Goal: Information Seeking & Learning: Learn about a topic

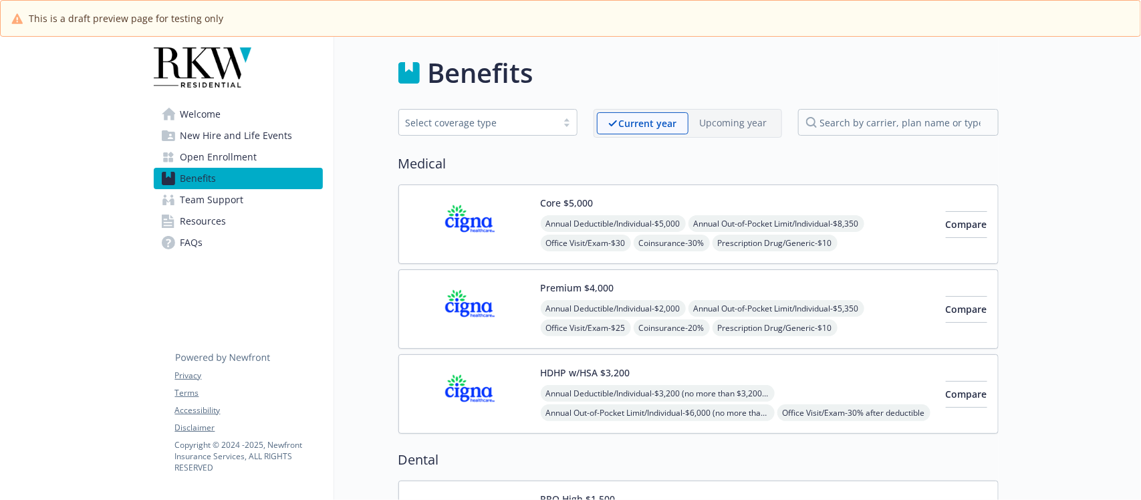
click at [209, 112] on span "Welcome" at bounding box center [200, 114] width 41 height 21
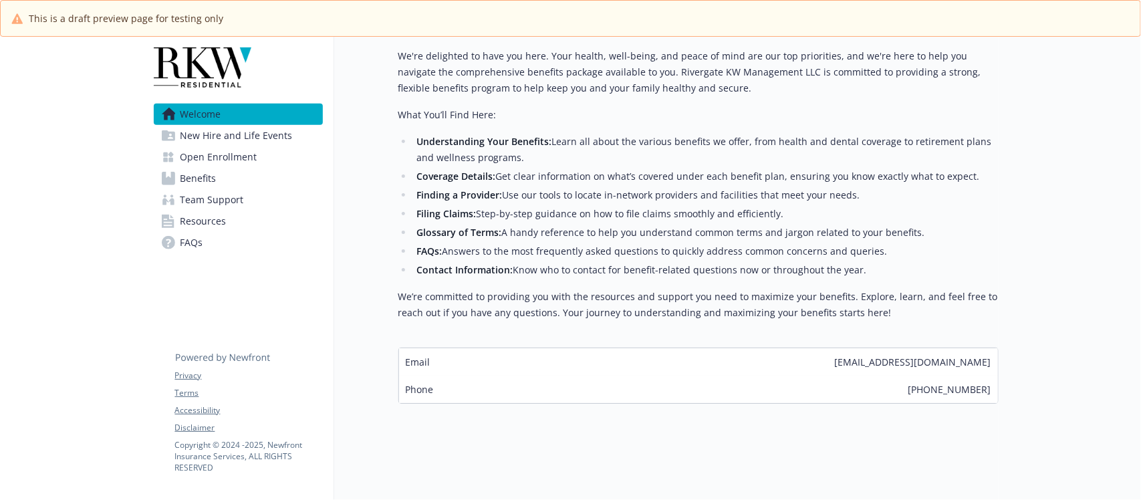
scroll to position [340, 0]
click at [248, 138] on span "New Hire and Life Events" at bounding box center [236, 135] width 112 height 21
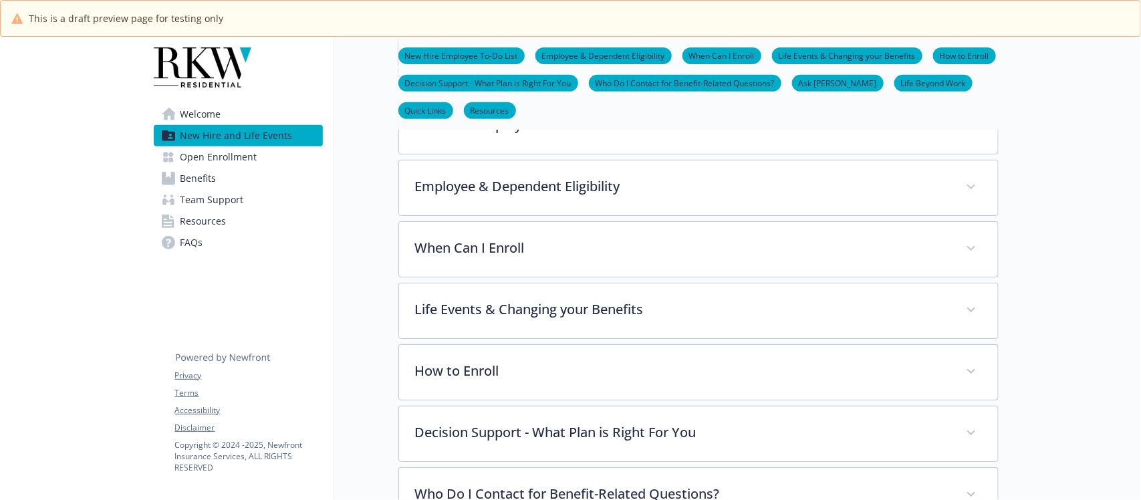
scroll to position [167, 0]
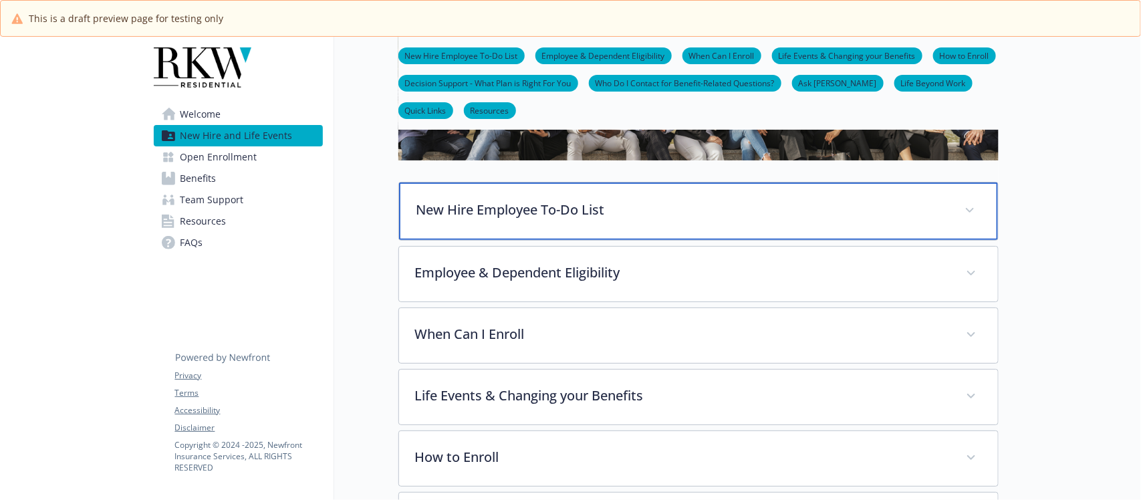
click at [640, 215] on p "New Hire Employee To-Do List" at bounding box center [682, 210] width 532 height 20
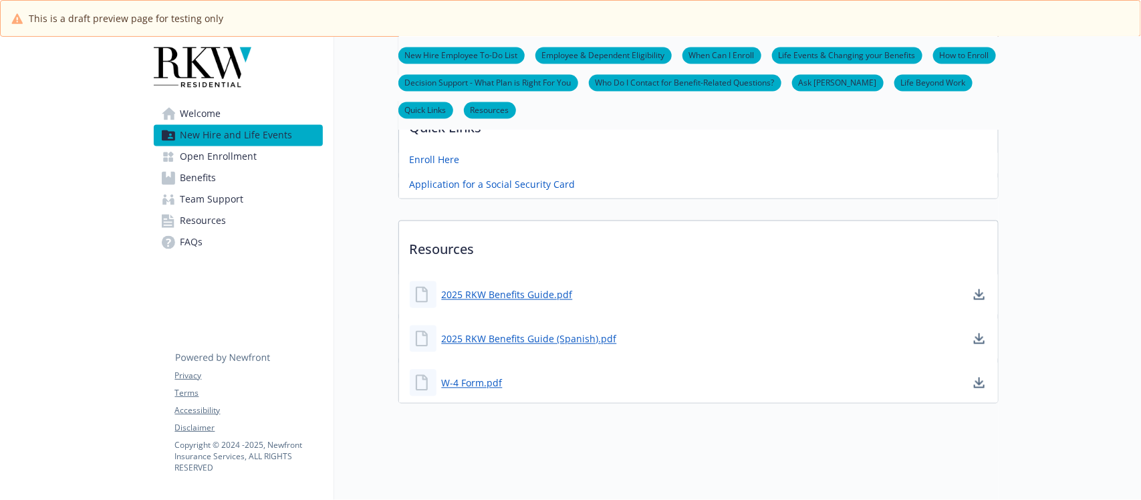
scroll to position [1140, 0]
click at [235, 155] on span "Open Enrollment" at bounding box center [218, 156] width 77 height 21
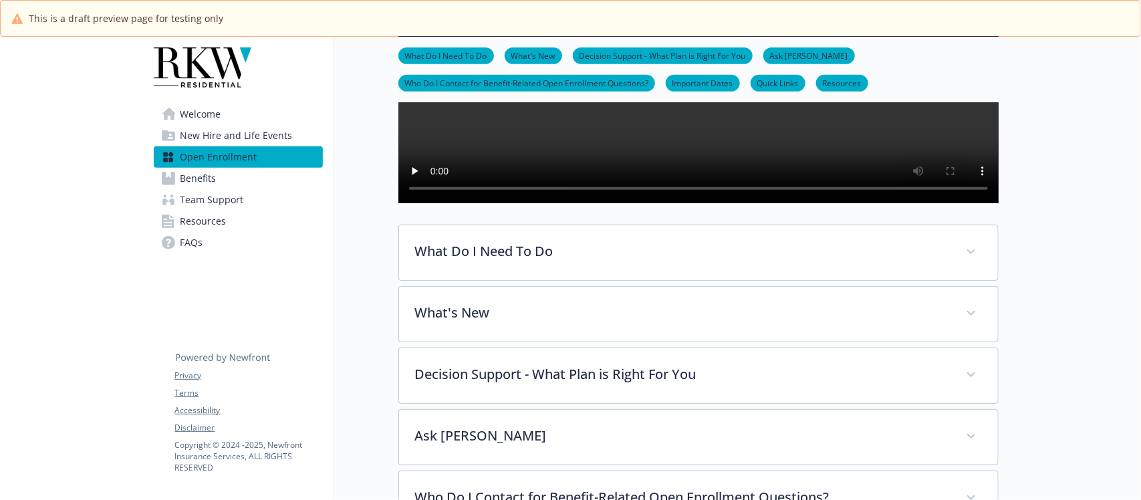
scroll to position [301, 0]
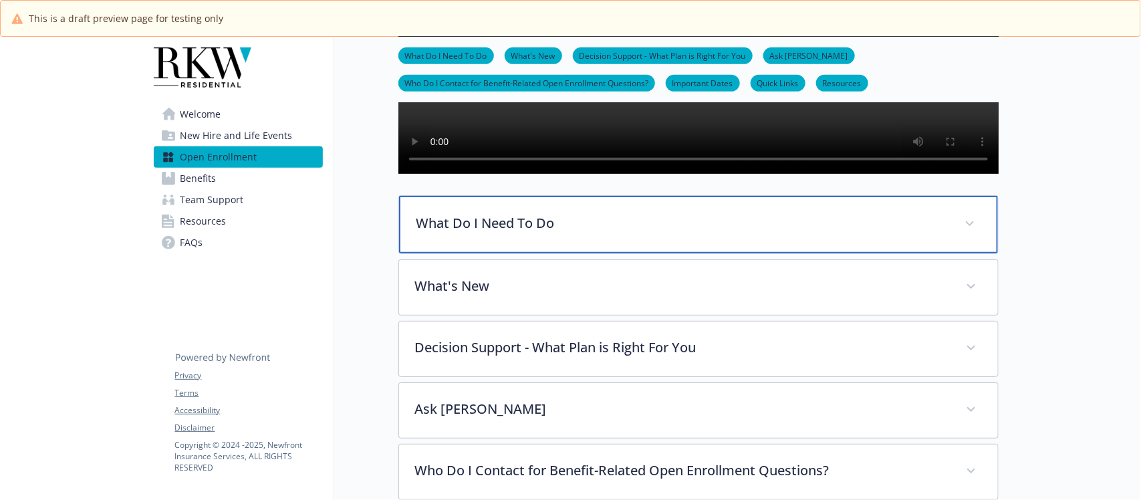
click at [664, 233] on p "What Do I Need To Do" at bounding box center [682, 223] width 532 height 20
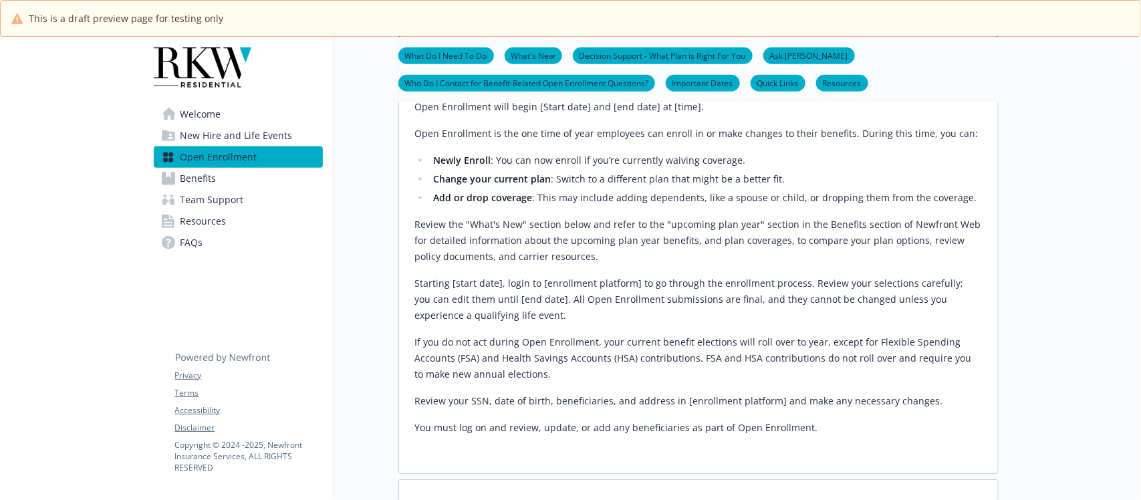
scroll to position [468, 0]
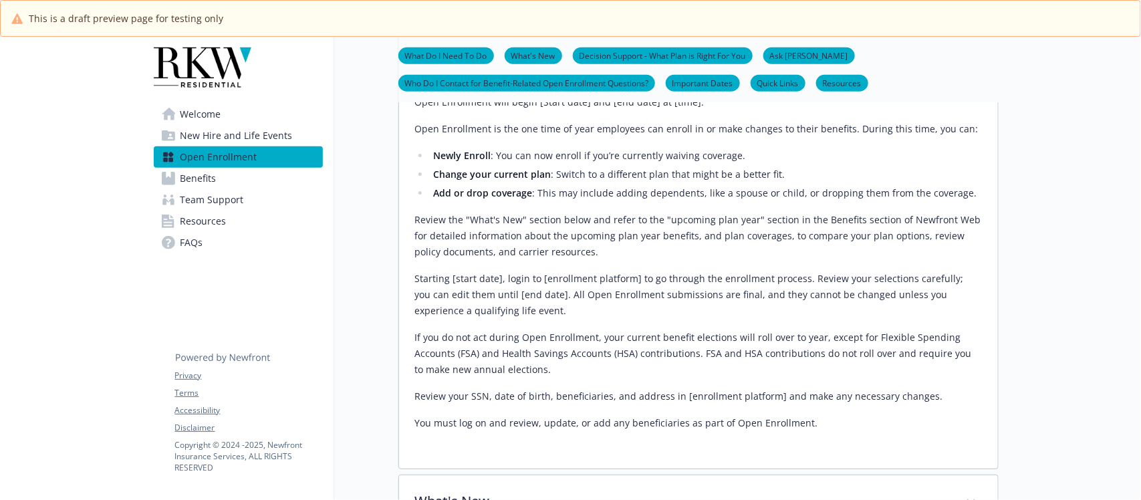
click at [223, 134] on span "New Hire and Life Events" at bounding box center [236, 135] width 112 height 21
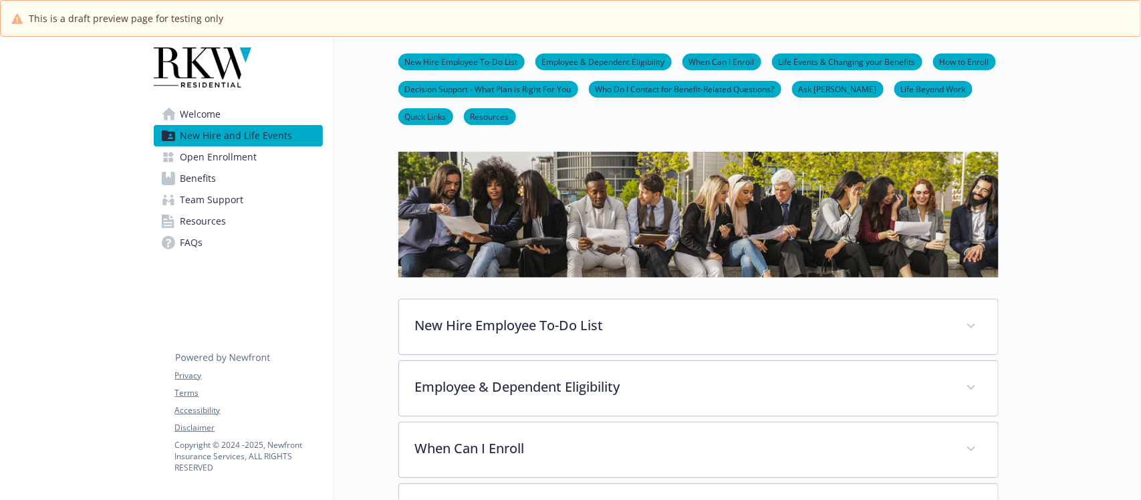
scroll to position [134, 0]
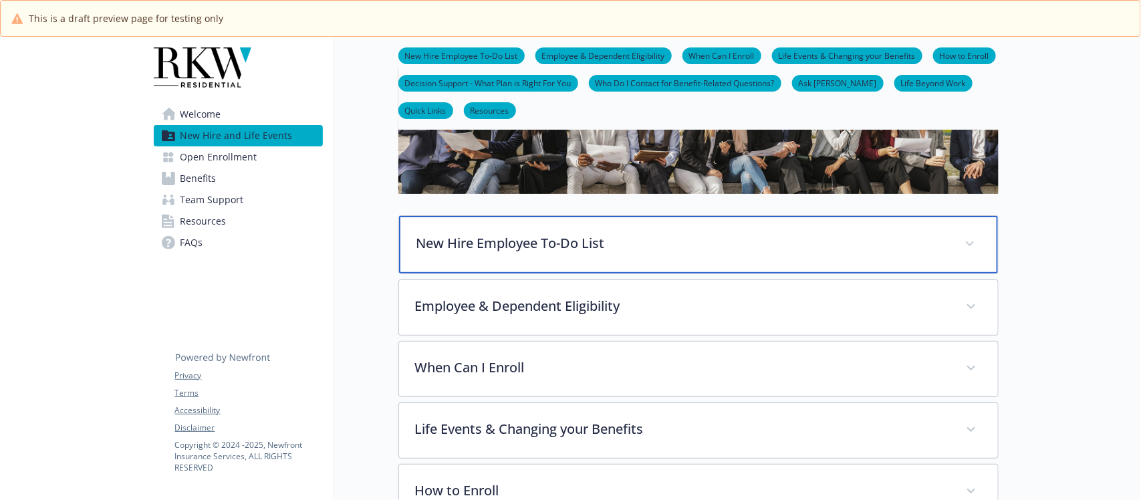
click at [642, 249] on p "New Hire Employee To-Do List" at bounding box center [682, 243] width 532 height 20
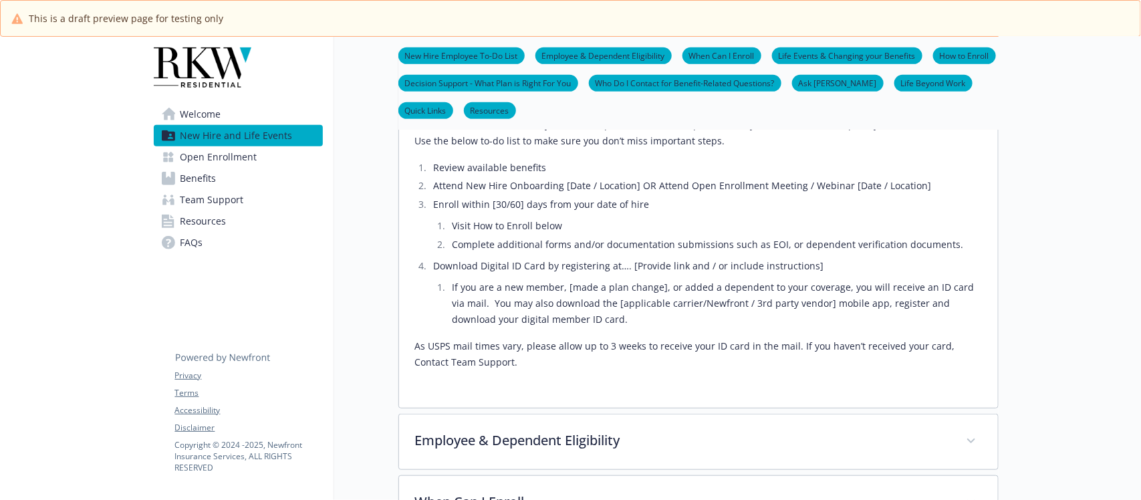
scroll to position [384, 0]
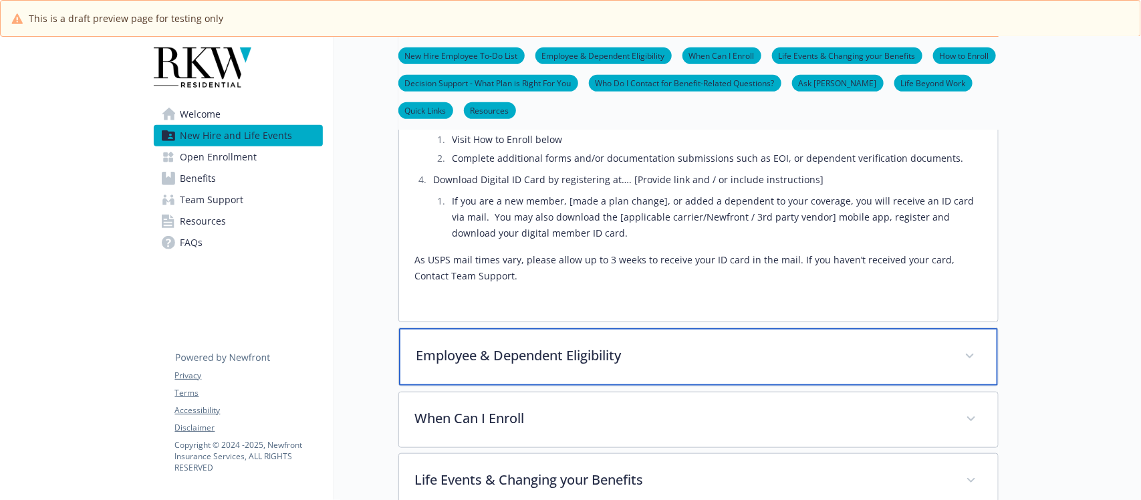
click at [658, 358] on p "Employee & Dependent Eligibility" at bounding box center [682, 356] width 532 height 20
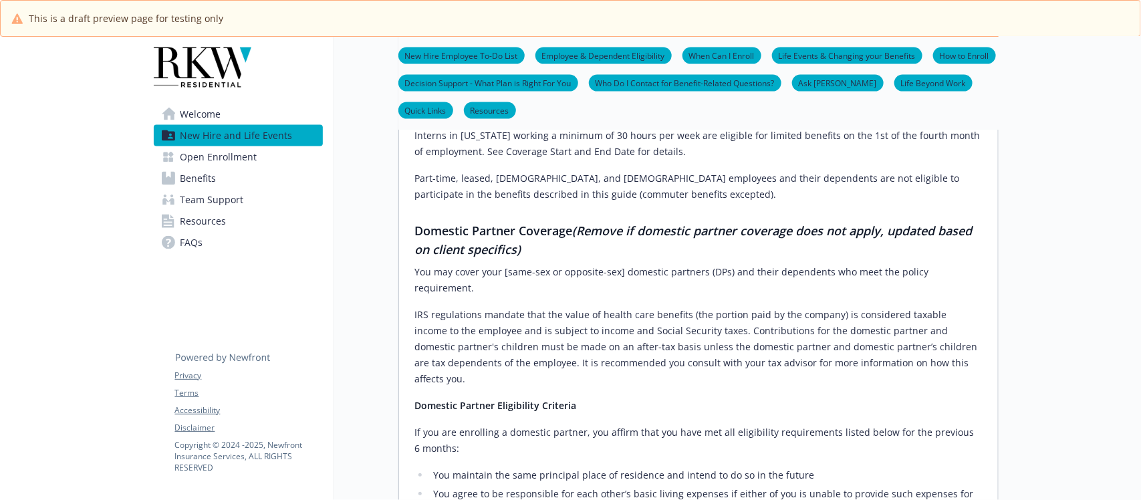
scroll to position [886, 0]
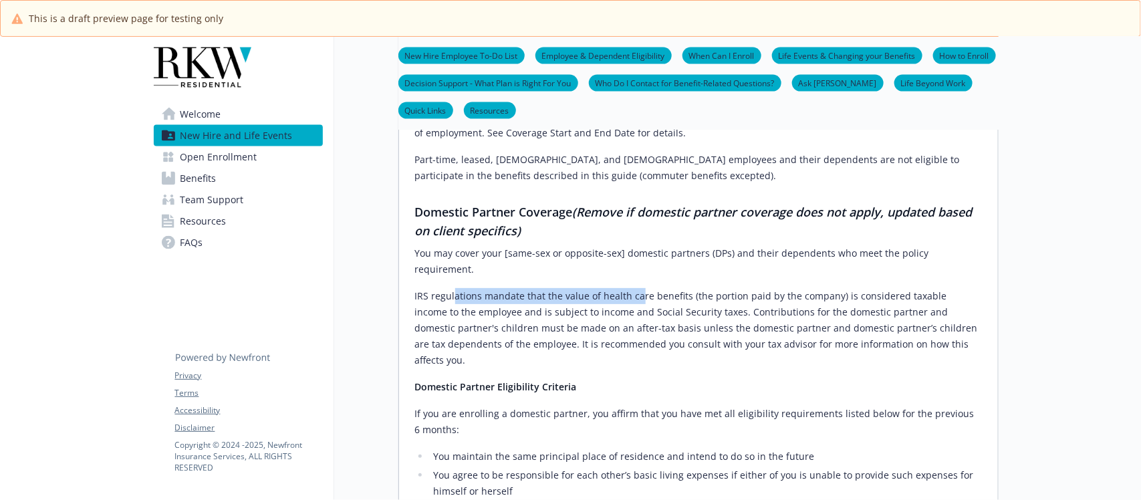
drag, startPoint x: 455, startPoint y: 269, endPoint x: 693, endPoint y: 276, distance: 238.0
click at [693, 288] on p "​IRS regulations mandate that the value of health care benefits (the portion pa…" at bounding box center [698, 328] width 567 height 80
click at [637, 312] on p "​IRS regulations mandate that the value of health care benefits (the portion pa…" at bounding box center [698, 328] width 567 height 80
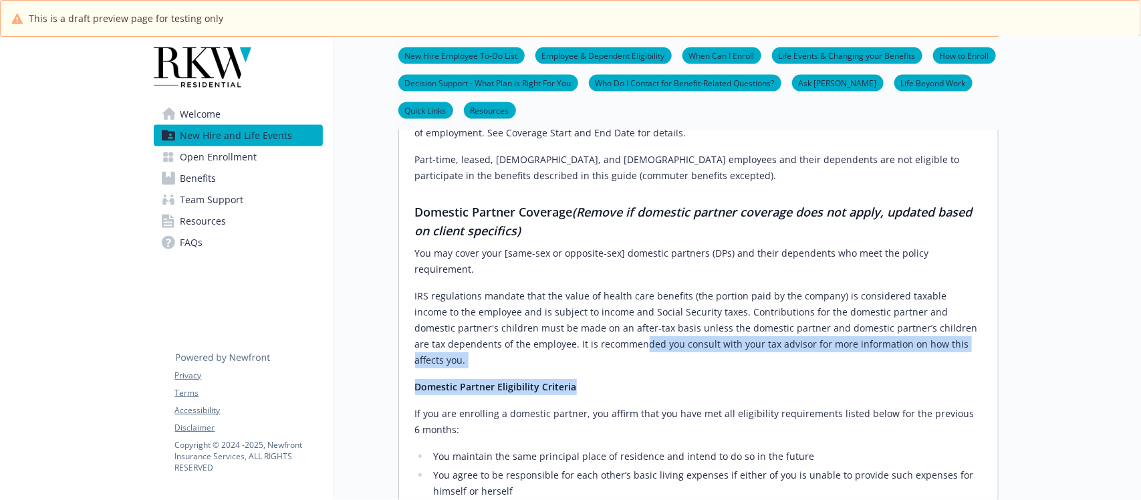
drag, startPoint x: 776, startPoint y: 324, endPoint x: 825, endPoint y: 338, distance: 51.2
click at [825, 338] on div "Employee Eligibility [DEMOGRAPHIC_DATA] employees working at least [30] hours a…" at bounding box center [698, 374] width 567 height 965
click at [741, 379] on p "Domestic Partner Eligibility Criteria​" at bounding box center [698, 387] width 567 height 16
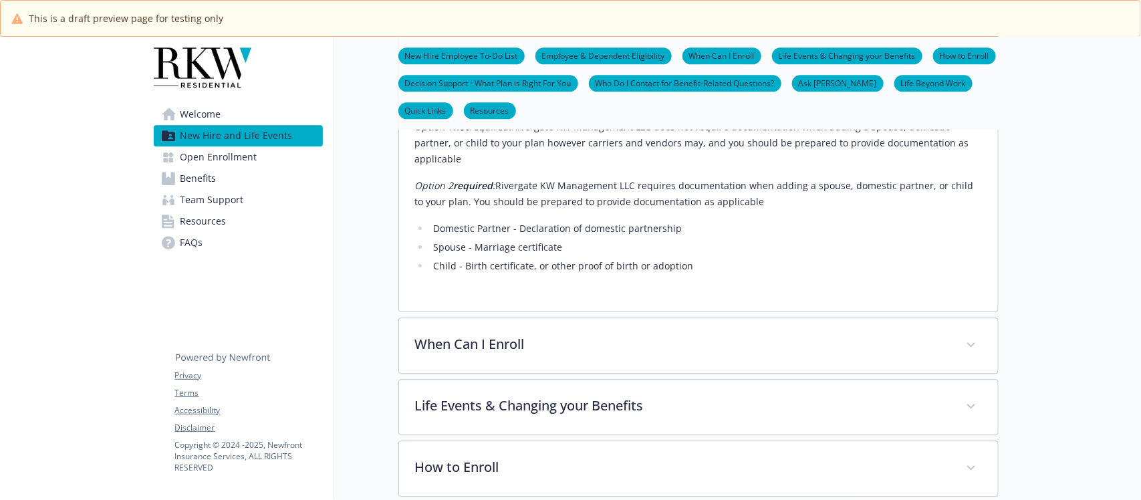
scroll to position [1470, 0]
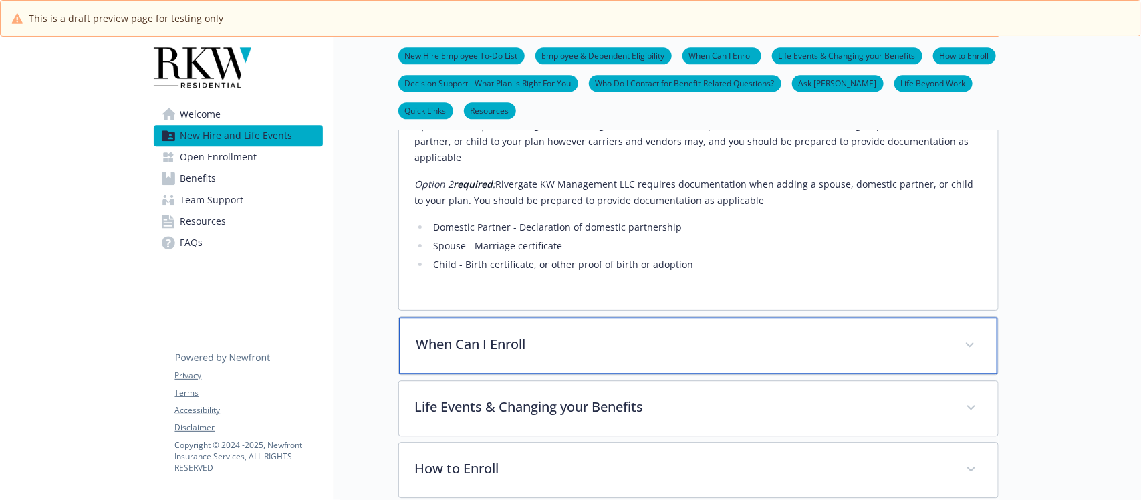
click at [610, 334] on p "When Can I Enroll" at bounding box center [682, 344] width 532 height 20
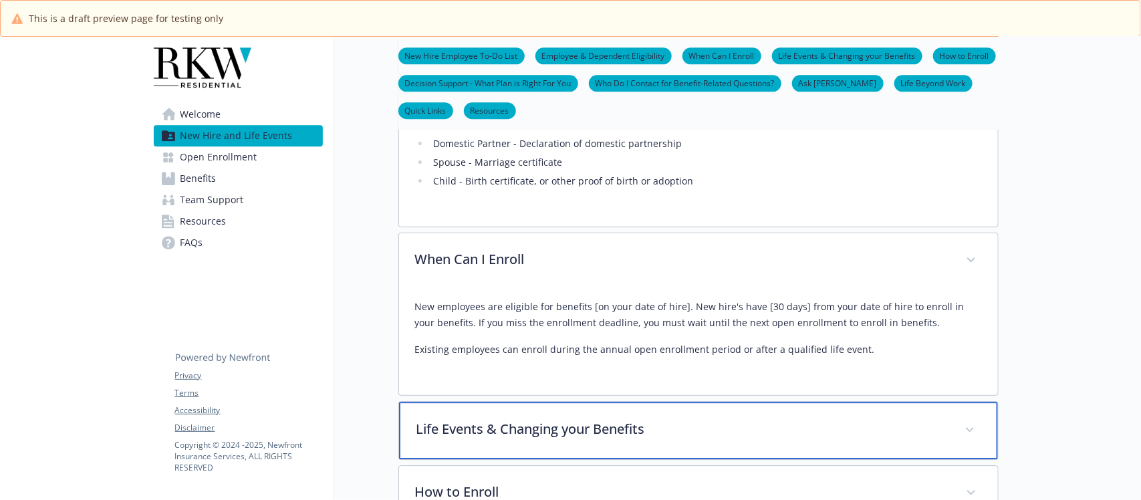
click at [696, 402] on div "Life Events & Changing your Benefits" at bounding box center [698, 430] width 599 height 57
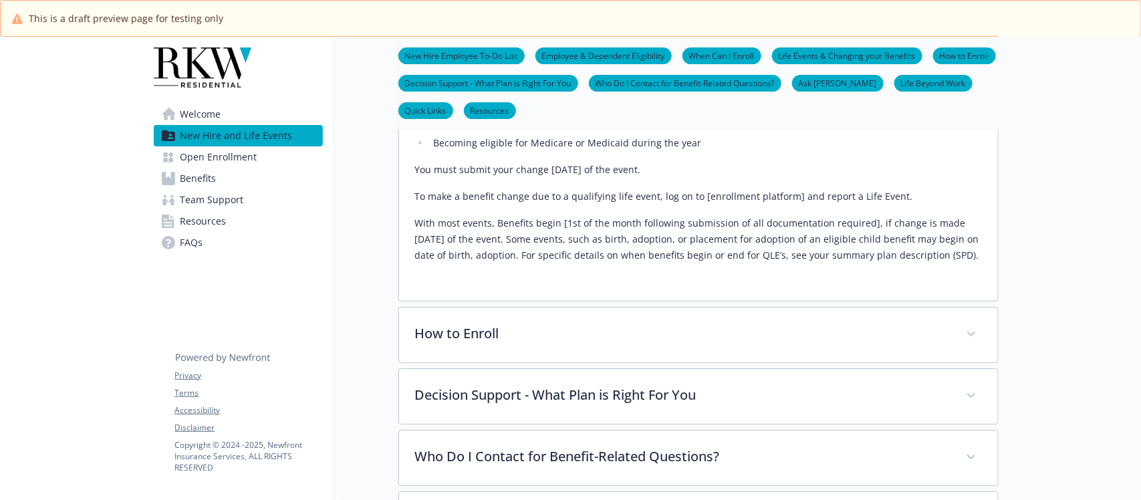
scroll to position [2055, 0]
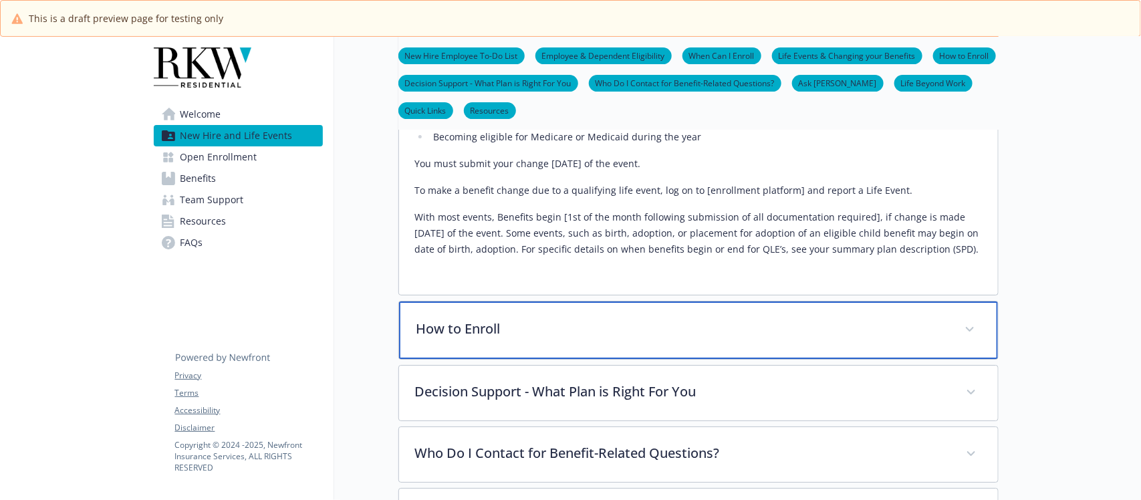
click at [656, 319] on p "How to Enroll" at bounding box center [682, 329] width 532 height 20
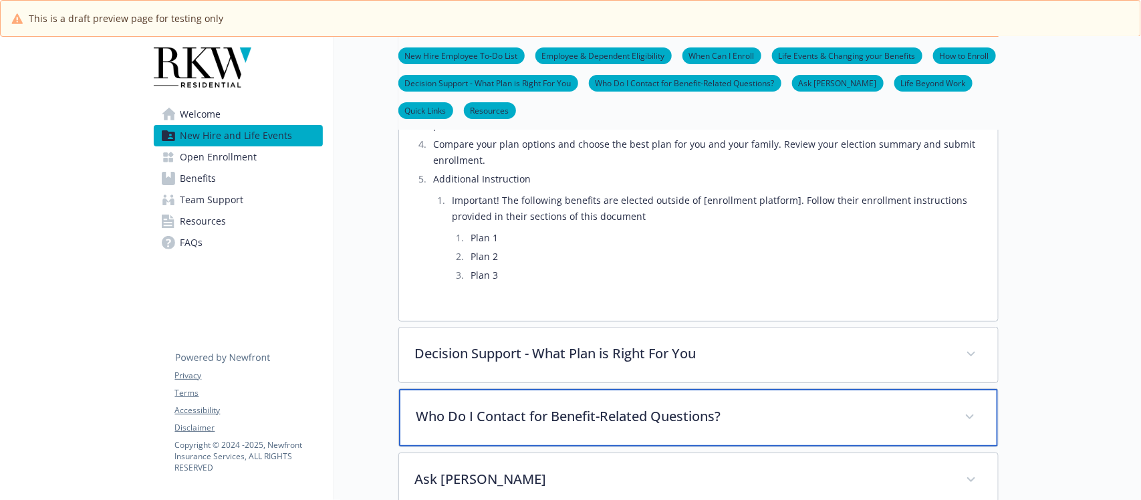
scroll to position [2389, 0]
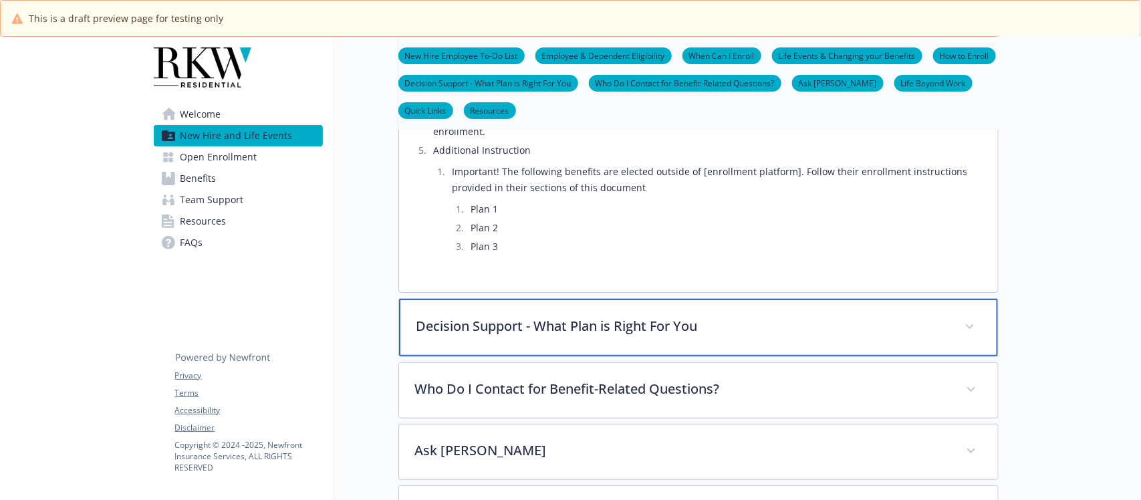
click at [600, 316] on p "Decision Support - What Plan is Right For You" at bounding box center [682, 326] width 532 height 20
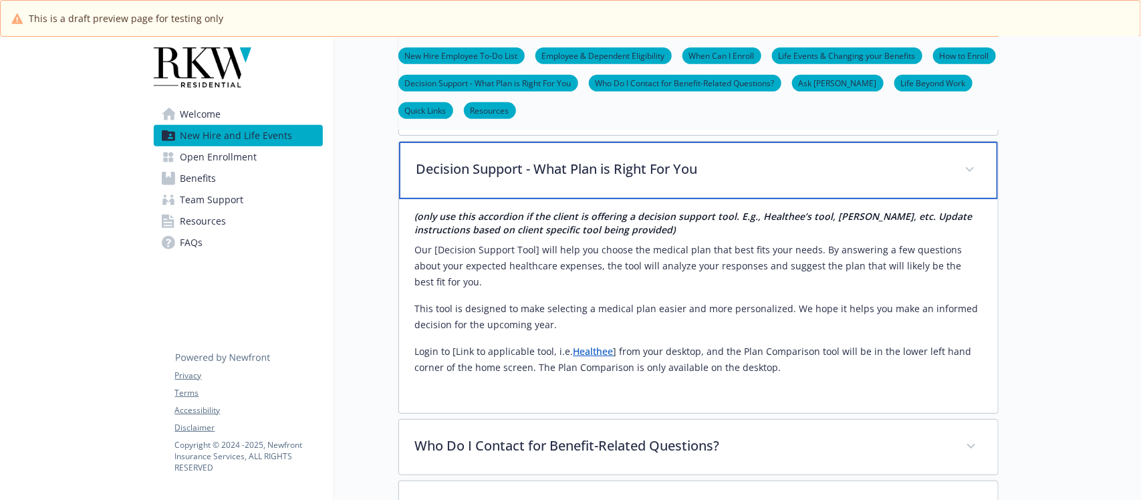
scroll to position [2640, 0]
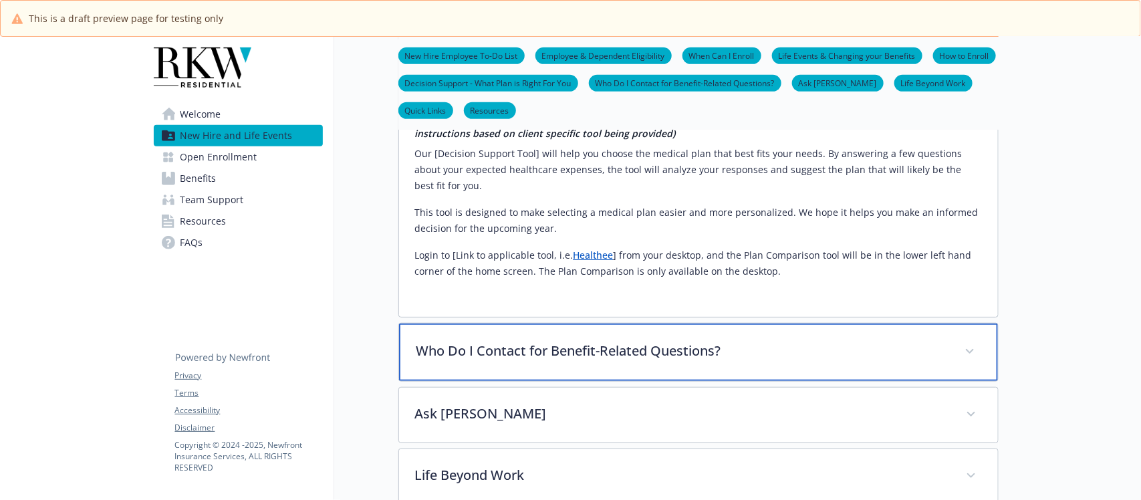
click at [678, 341] on p "Who Do I Contact for Benefit-Related Questions?" at bounding box center [682, 351] width 532 height 20
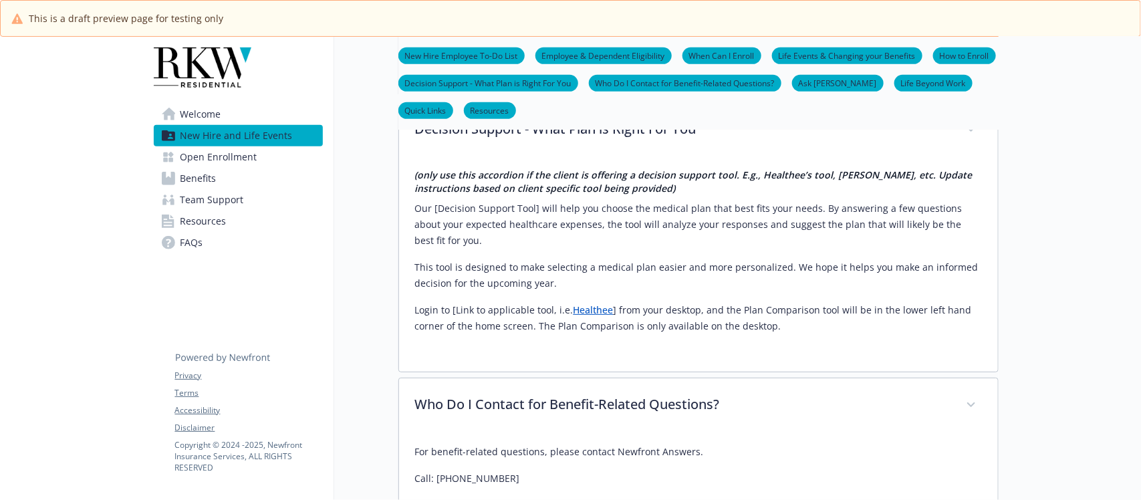
scroll to position [2557, 0]
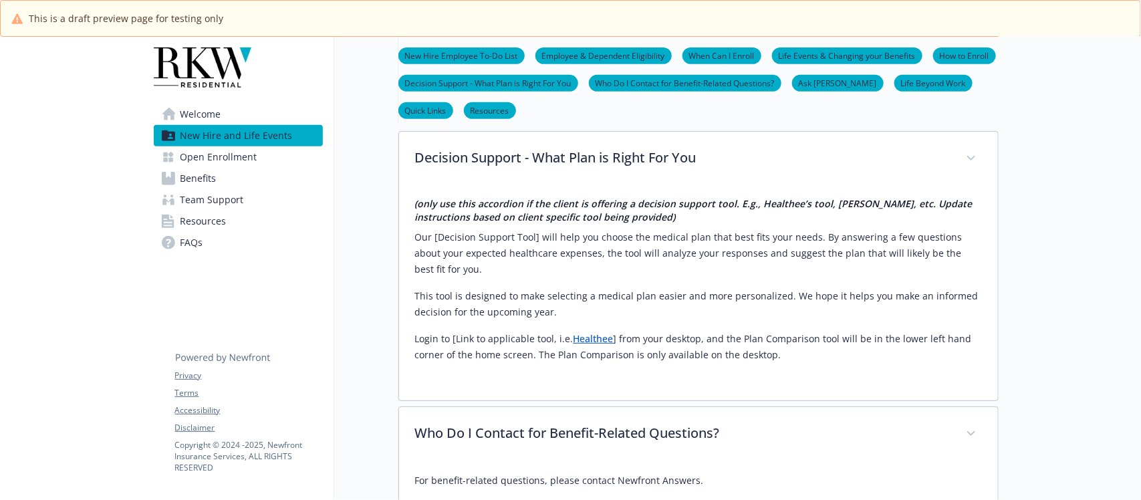
click at [201, 149] on span "Open Enrollment" at bounding box center [218, 156] width 77 height 21
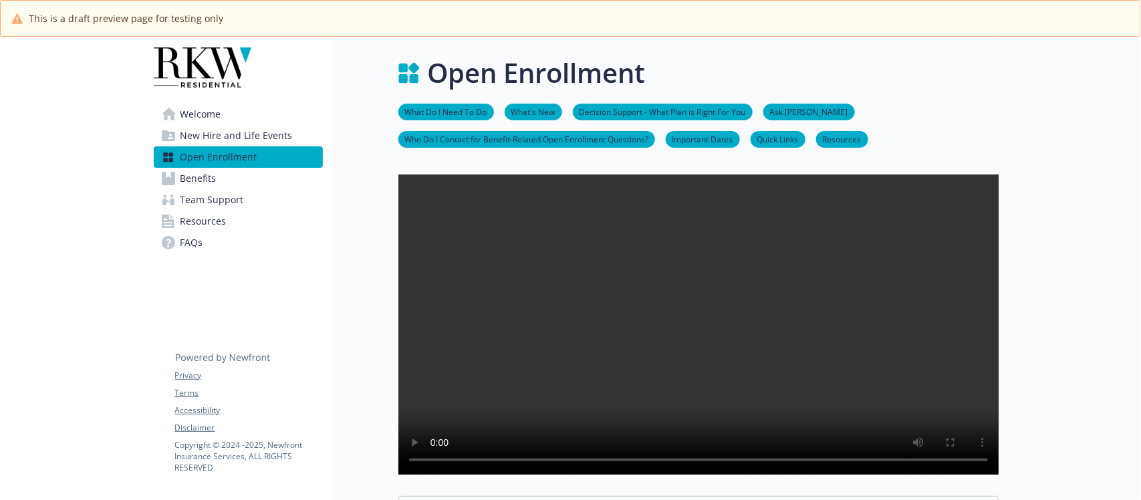
click at [192, 179] on span "Benefits" at bounding box center [198, 178] width 36 height 21
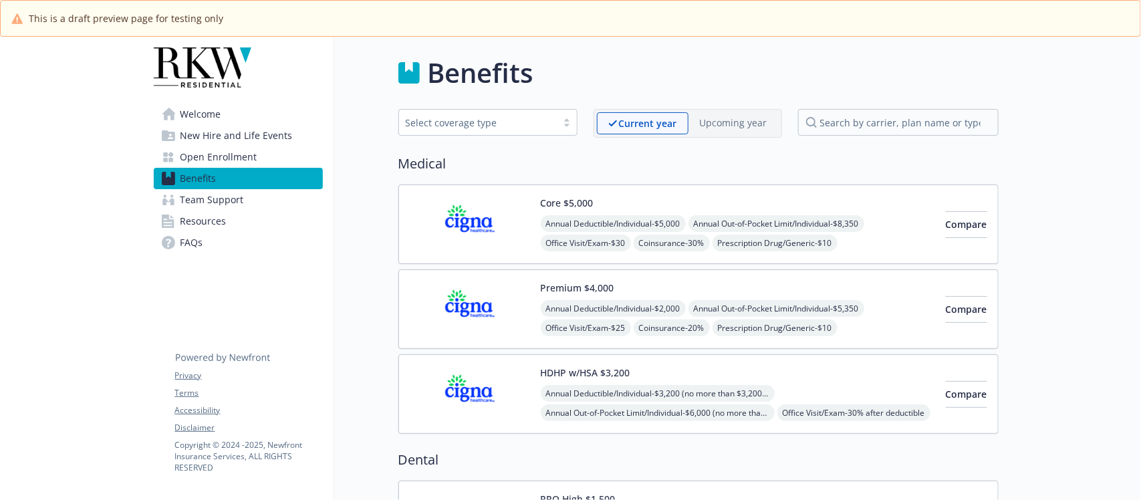
click at [646, 208] on div "Core $5,000 Annual Deductible/Individual - $5,000 Annual Out-of-Pocket Limit/In…" at bounding box center [738, 224] width 394 height 57
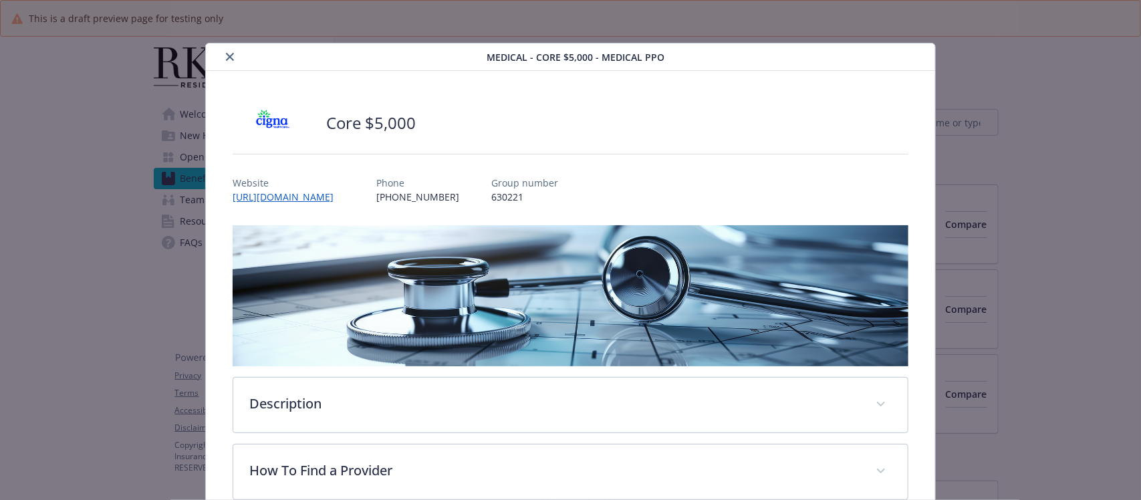
scroll to position [40, 0]
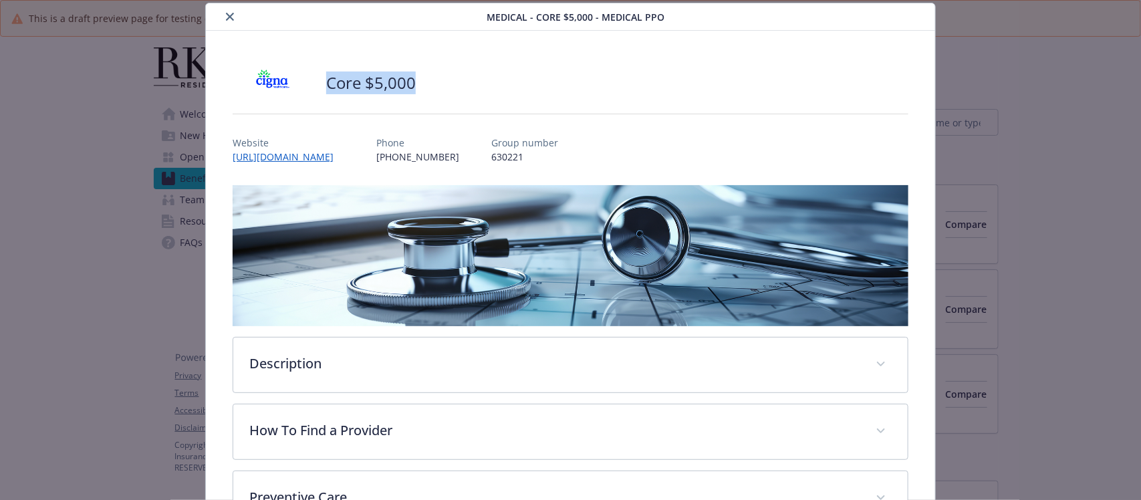
drag, startPoint x: 429, startPoint y: 82, endPoint x: 326, endPoint y: 84, distance: 102.9
click at [326, 84] on div "Core $5,000" at bounding box center [570, 83] width 675 height 40
copy h2 "Core $5,000"
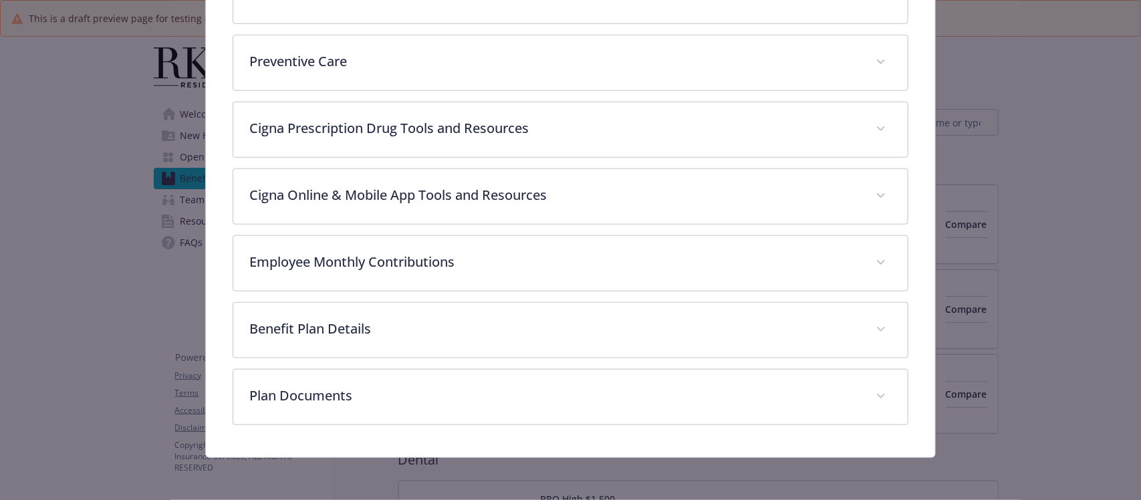
scroll to position [477, 0]
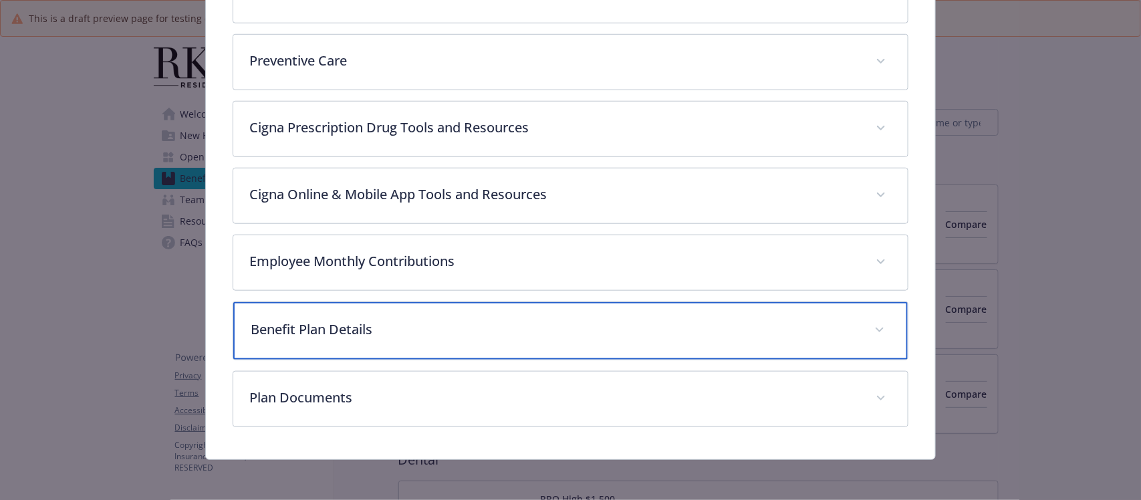
click at [322, 325] on p "Benefit Plan Details" at bounding box center [554, 329] width 607 height 20
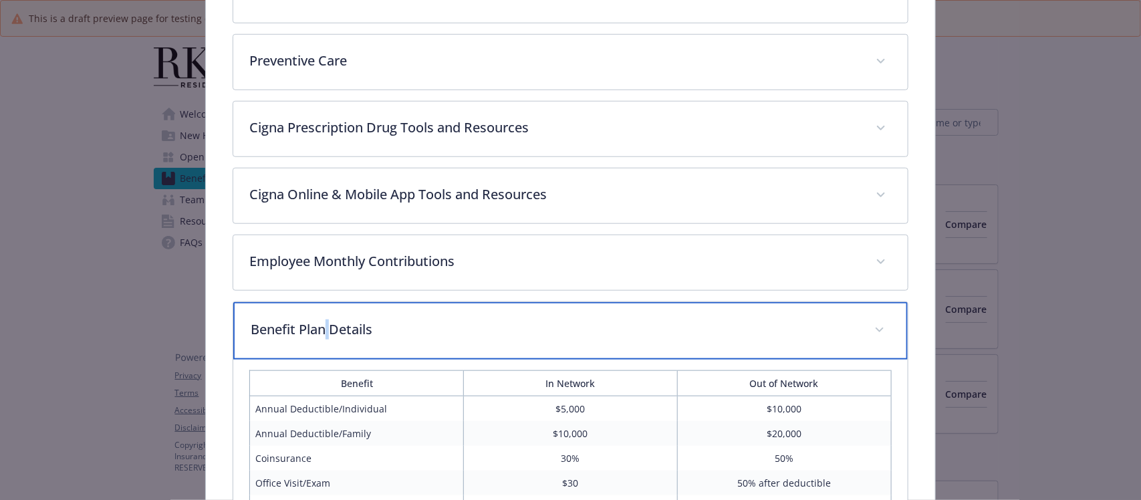
click at [322, 325] on p "Benefit Plan Details" at bounding box center [554, 329] width 607 height 20
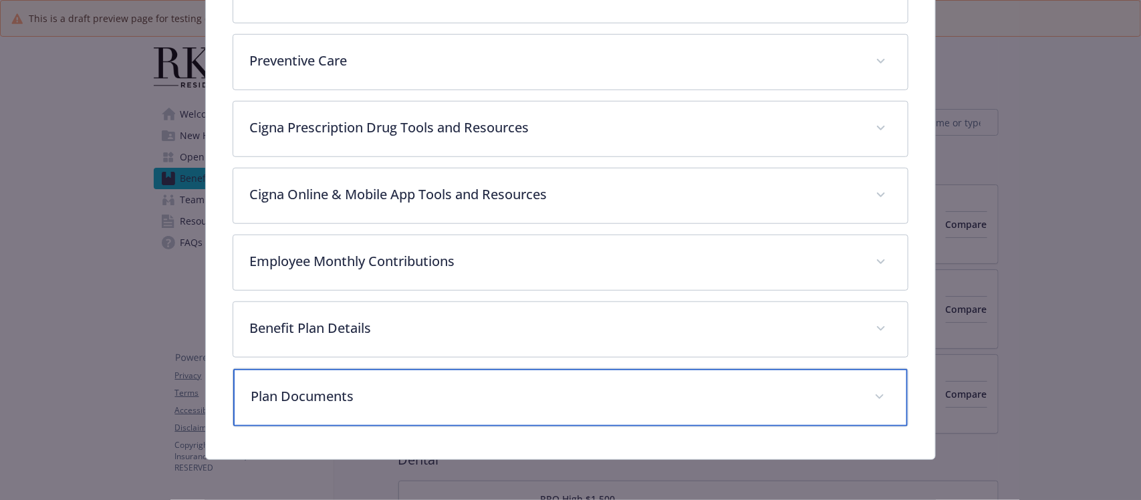
click at [354, 381] on div "Plan Documents" at bounding box center [570, 397] width 674 height 57
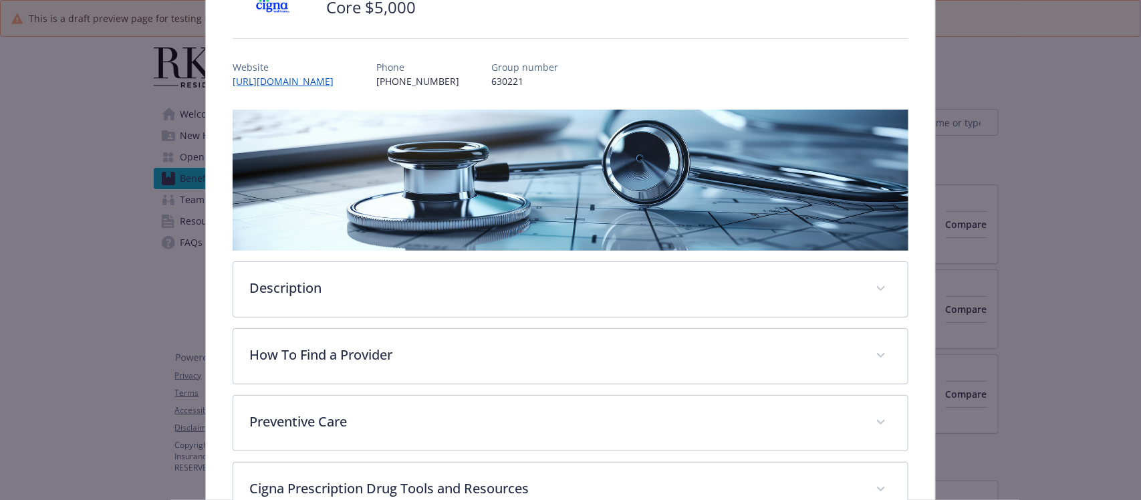
scroll to position [0, 0]
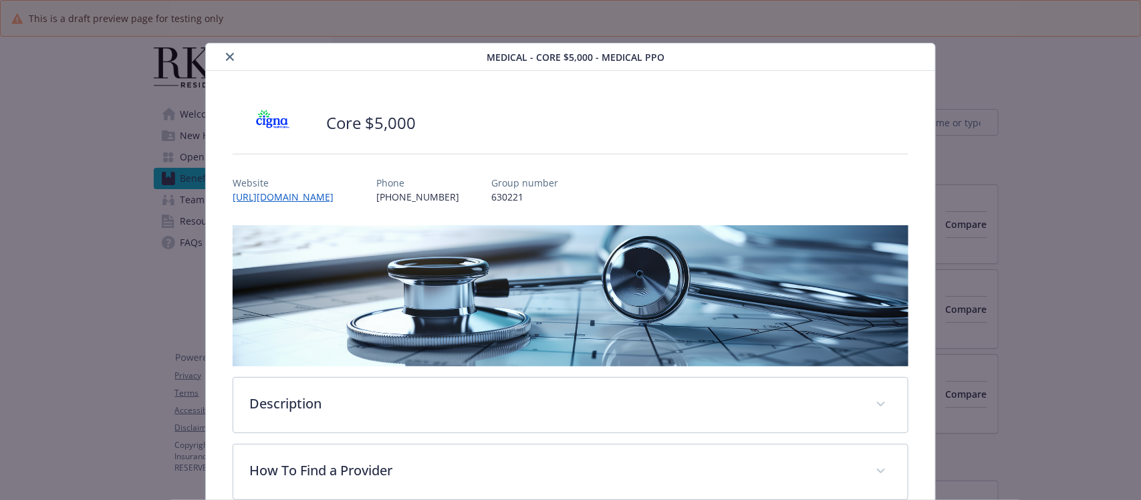
click at [226, 53] on icon "close" at bounding box center [230, 57] width 8 height 8
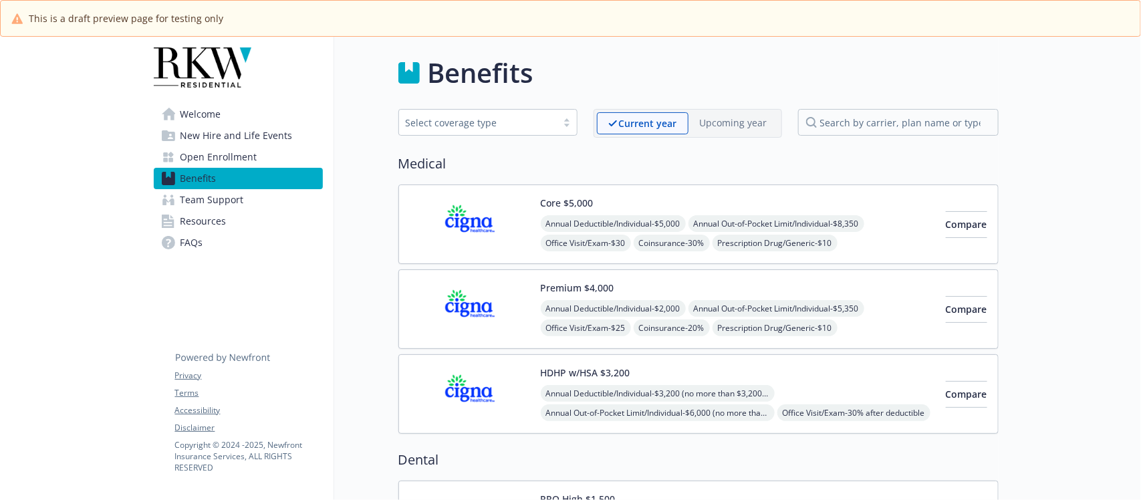
click at [710, 281] on div "Premium $4,000 Annual Deductible/Individual - $2,000 Annual Out-of-Pocket Limit…" at bounding box center [698, 309] width 600 height 80
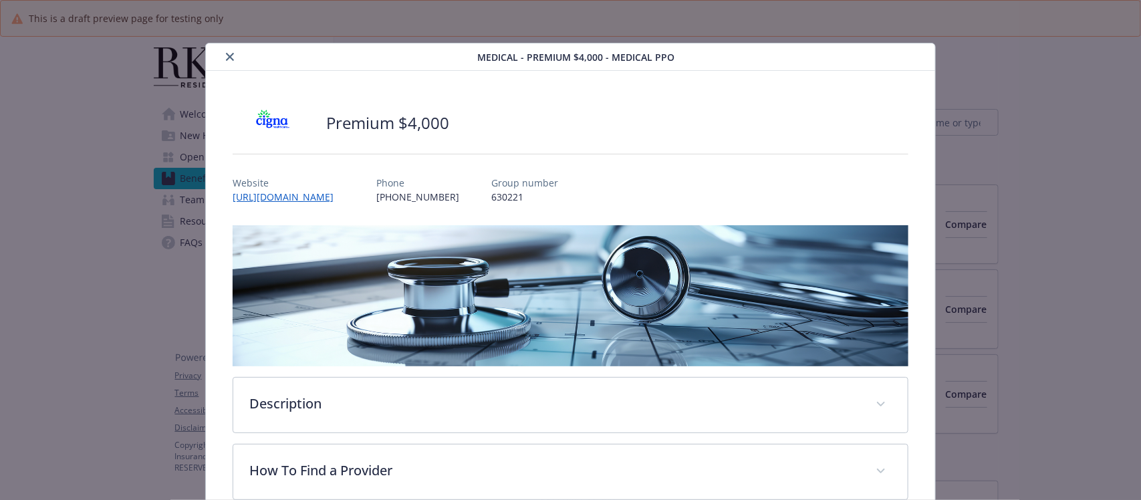
scroll to position [40, 0]
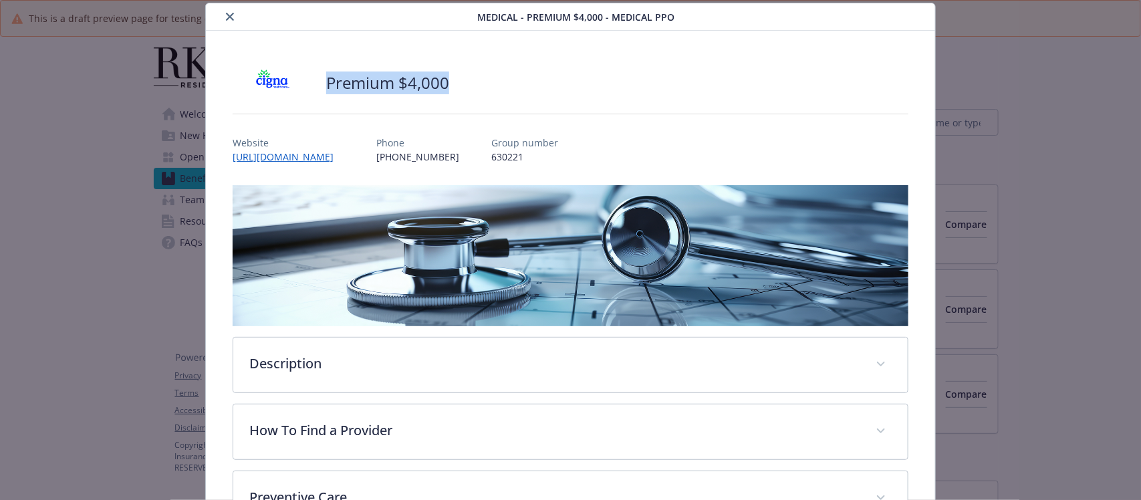
drag, startPoint x: 473, startPoint y: 84, endPoint x: 325, endPoint y: 84, distance: 147.0
click at [325, 84] on div "Premium $4,000" at bounding box center [570, 83] width 675 height 40
copy h2 "Premium $4,000"
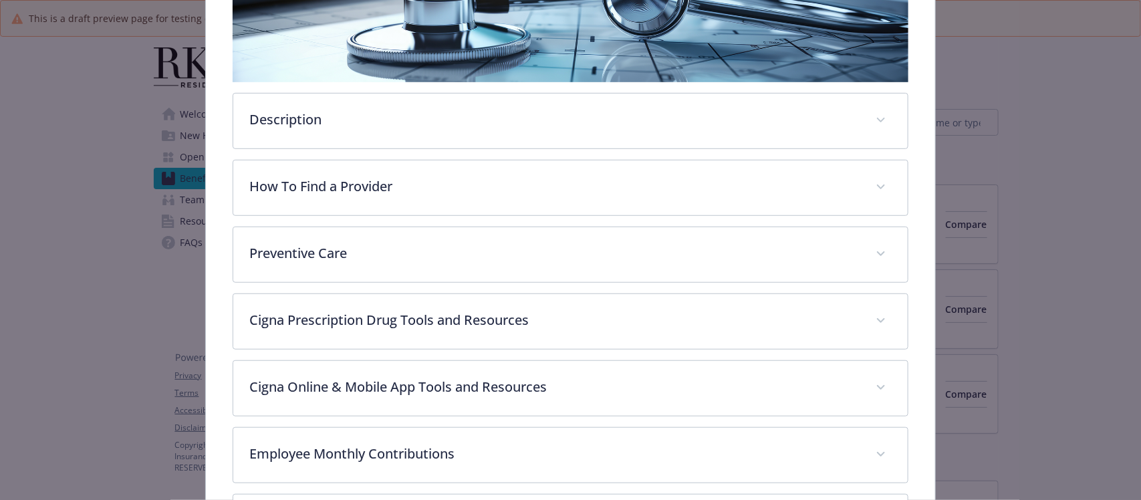
scroll to position [458, 0]
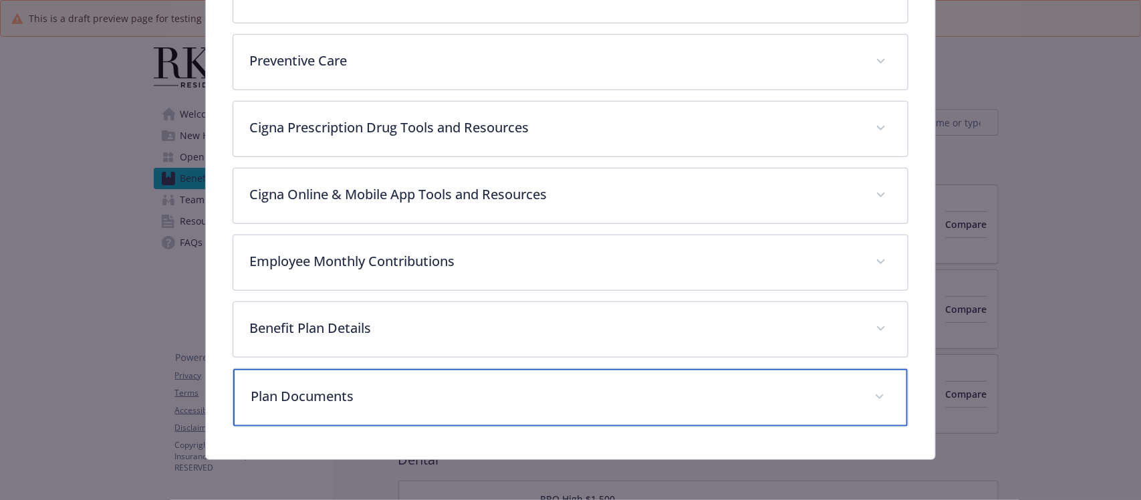
click at [359, 388] on p "Plan Documents" at bounding box center [554, 396] width 607 height 20
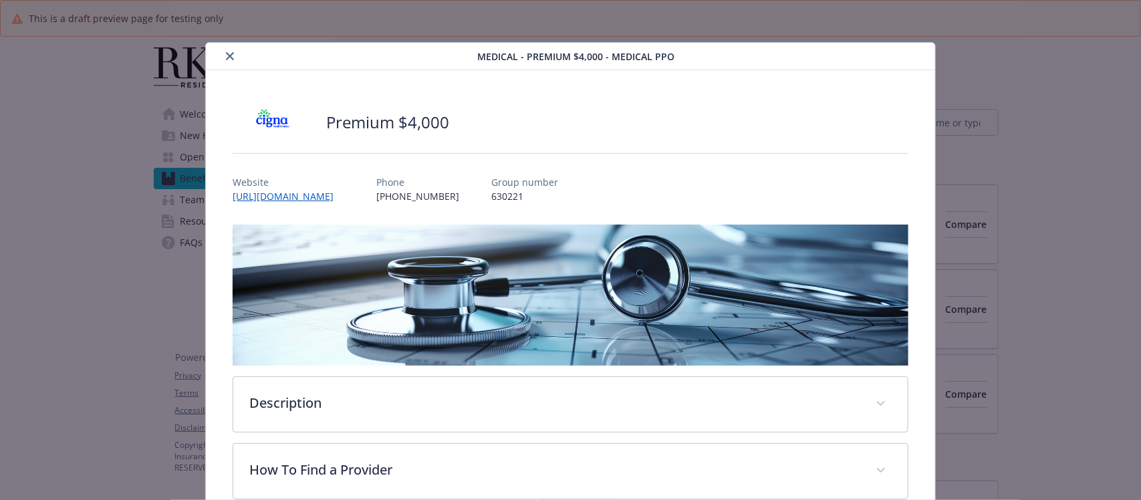
scroll to position [0, 0]
click at [226, 54] on icon "close" at bounding box center [230, 57] width 8 height 8
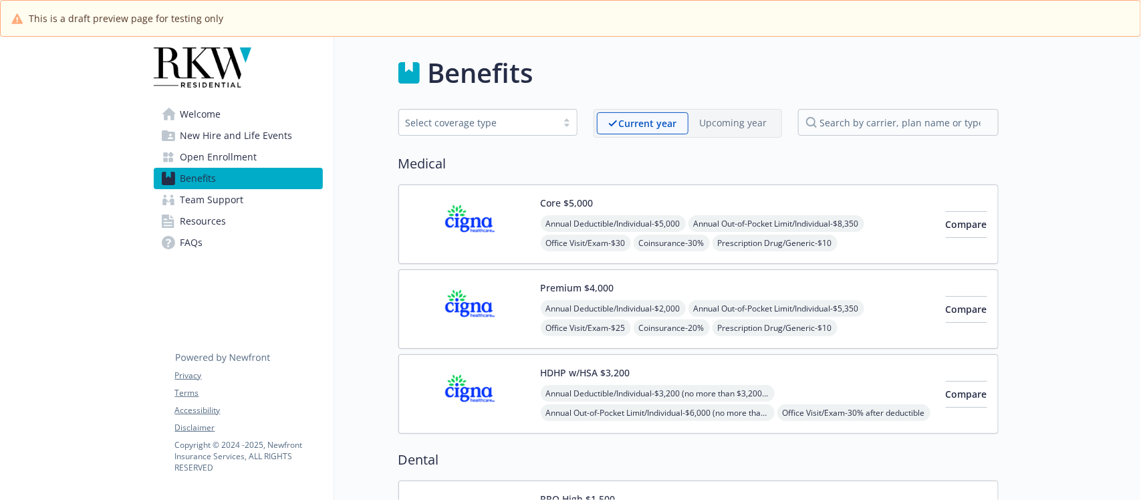
click at [839, 386] on div "Annual Deductible/Individual - $3,200 (no more than $3,200 per individual - wit…" at bounding box center [738, 442] width 394 height 114
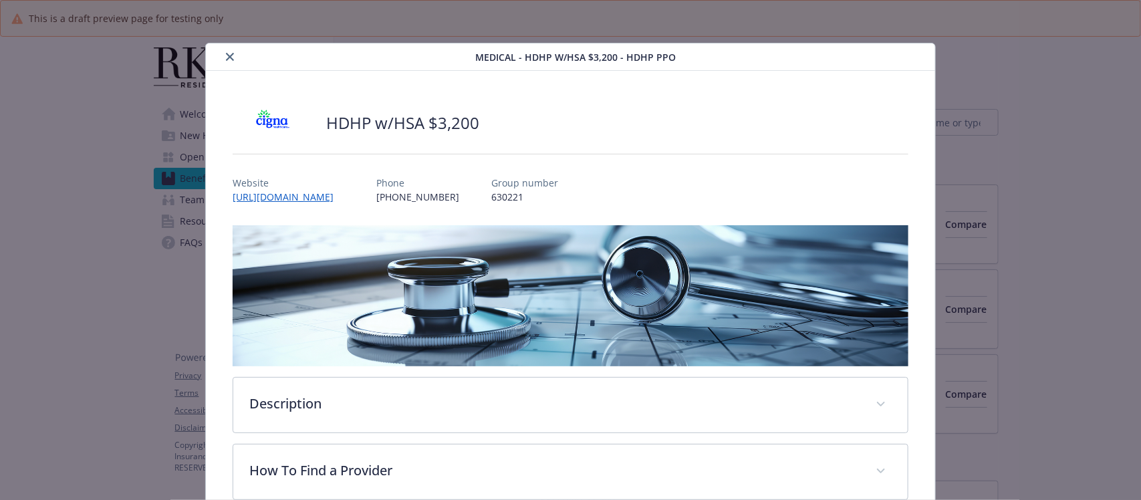
scroll to position [40, 0]
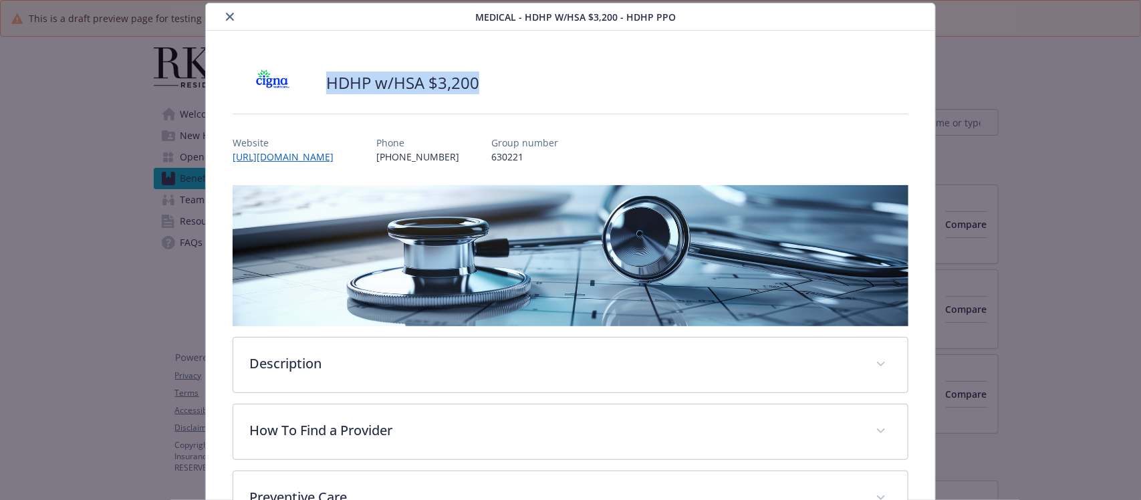
drag, startPoint x: 487, startPoint y: 87, endPoint x: 326, endPoint y: 88, distance: 160.4
click at [326, 88] on div "HDHP w/HSA $3,200" at bounding box center [570, 83] width 675 height 40
copy h2 "HDHP w/HSA $3,200"
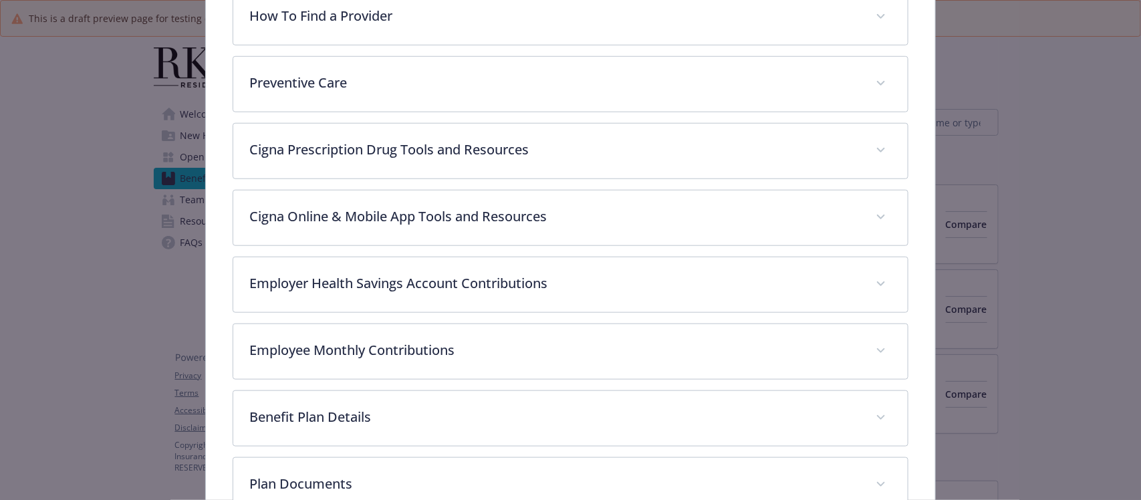
scroll to position [460, 0]
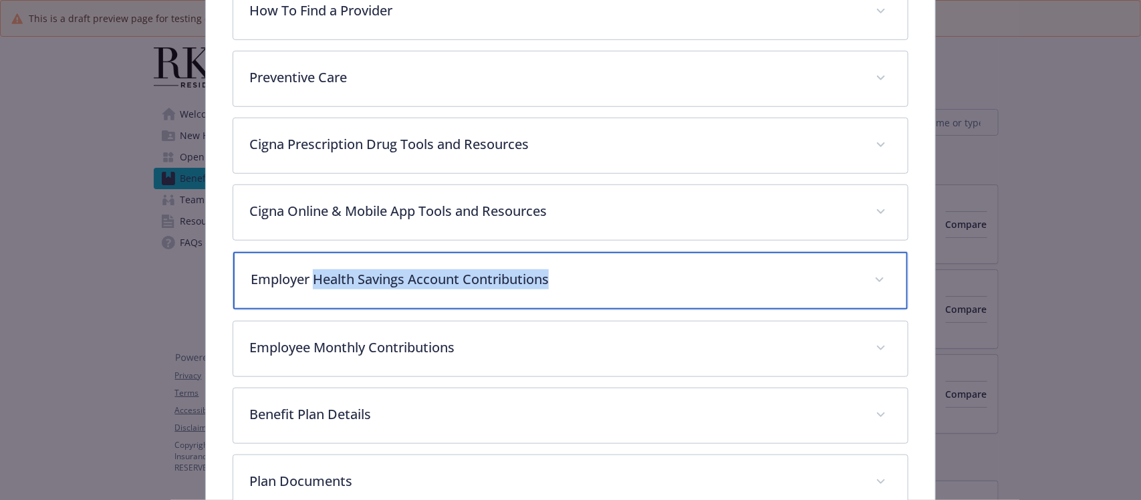
drag, startPoint x: 581, startPoint y: 276, endPoint x: 316, endPoint y: 273, distance: 265.4
click at [316, 273] on p "Employer Health Savings Account Contributions" at bounding box center [554, 279] width 607 height 20
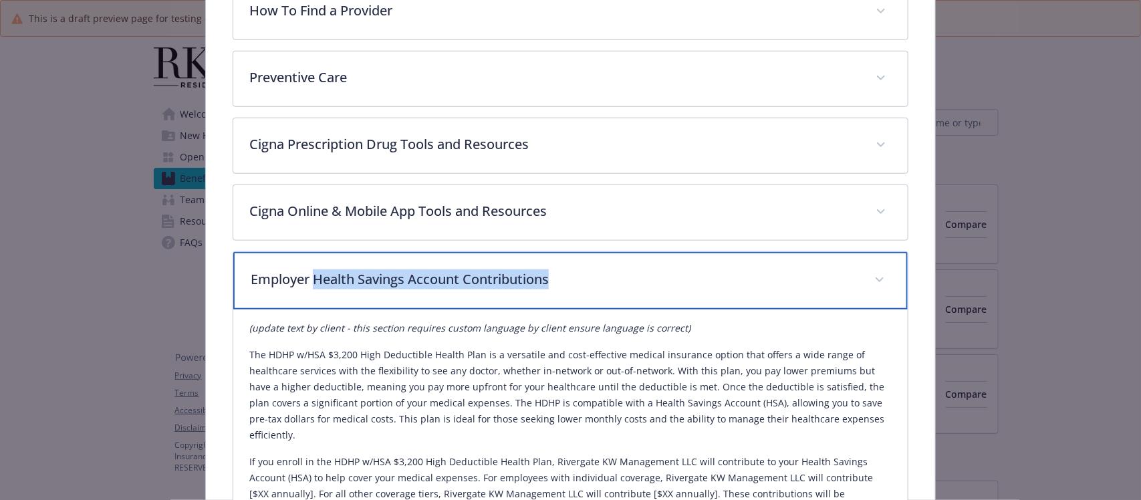
click at [550, 281] on p "Employer Health Savings Account Contributions" at bounding box center [554, 279] width 607 height 20
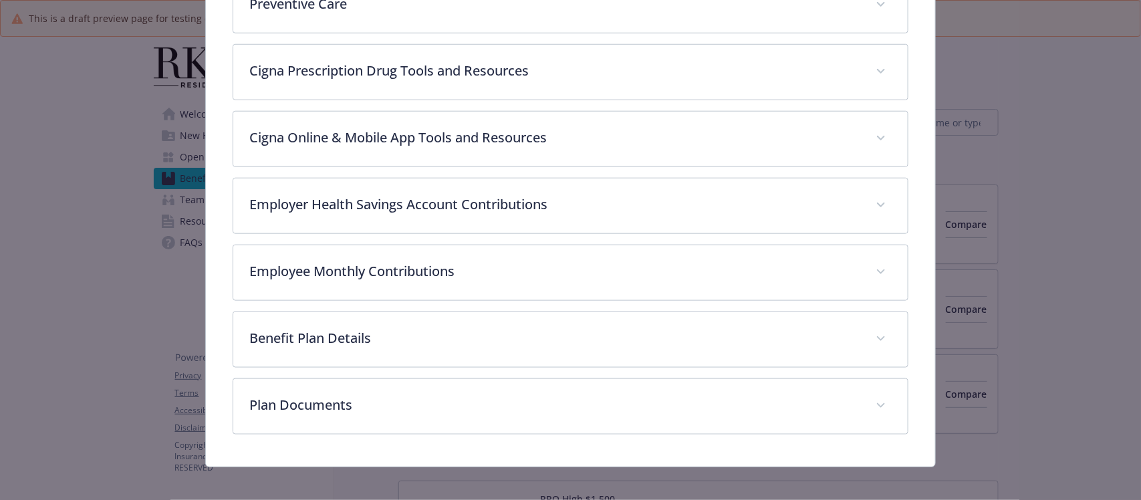
scroll to position [543, 0]
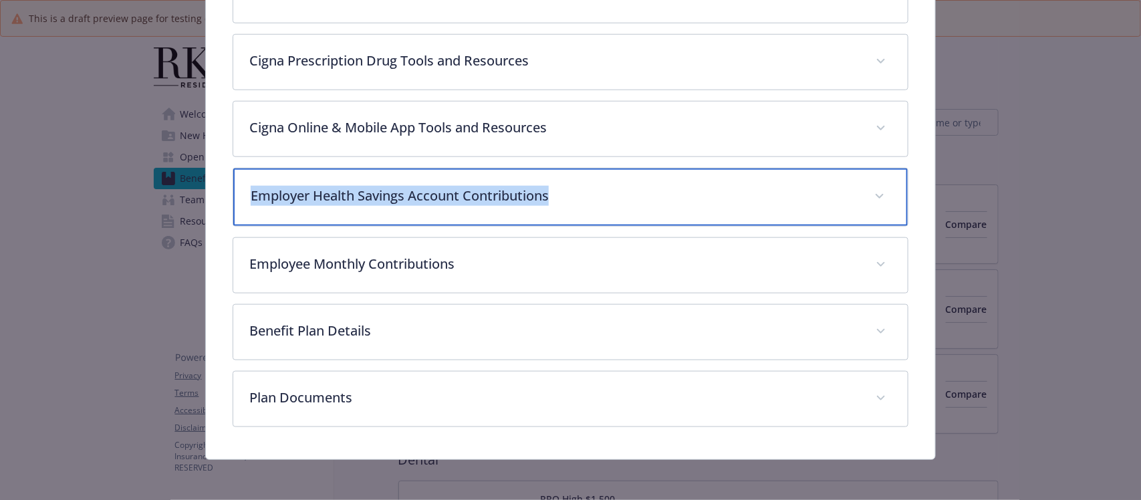
drag, startPoint x: 575, startPoint y: 199, endPoint x: 198, endPoint y: 209, distance: 377.8
copy p "Employer Health Savings Account Contributions"
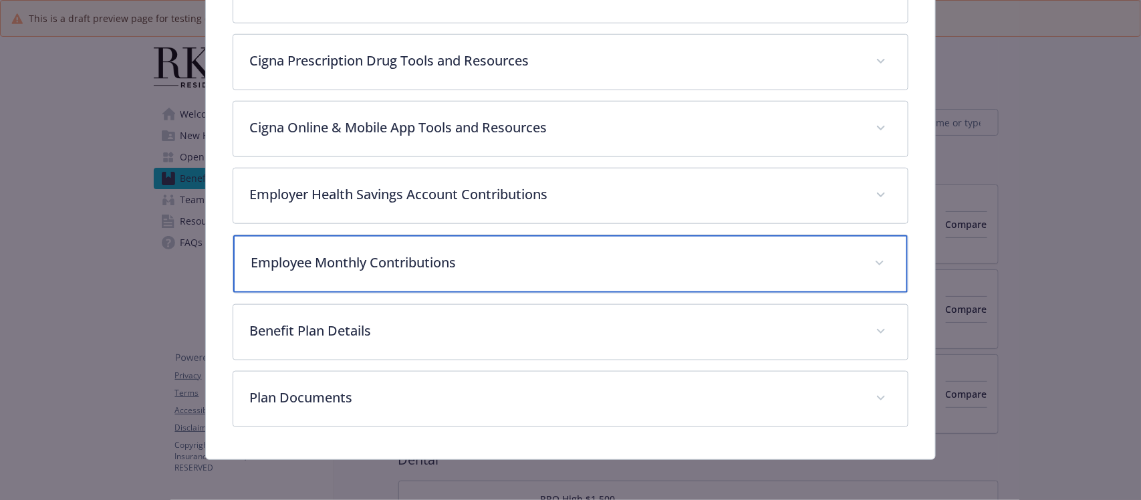
click at [380, 269] on p "Employee Monthly Contributions" at bounding box center [554, 263] width 607 height 20
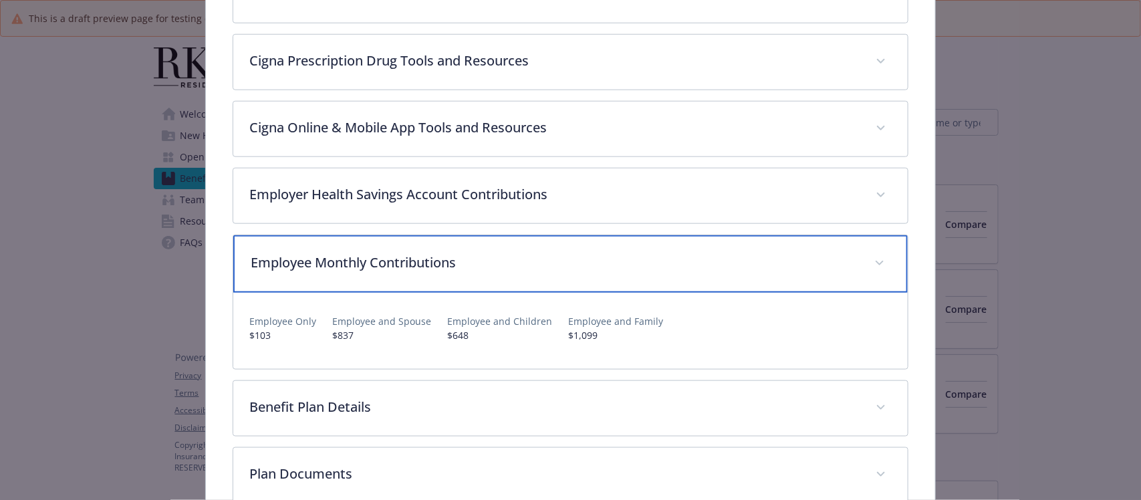
click at [380, 269] on p "Employee Monthly Contributions" at bounding box center [554, 263] width 607 height 20
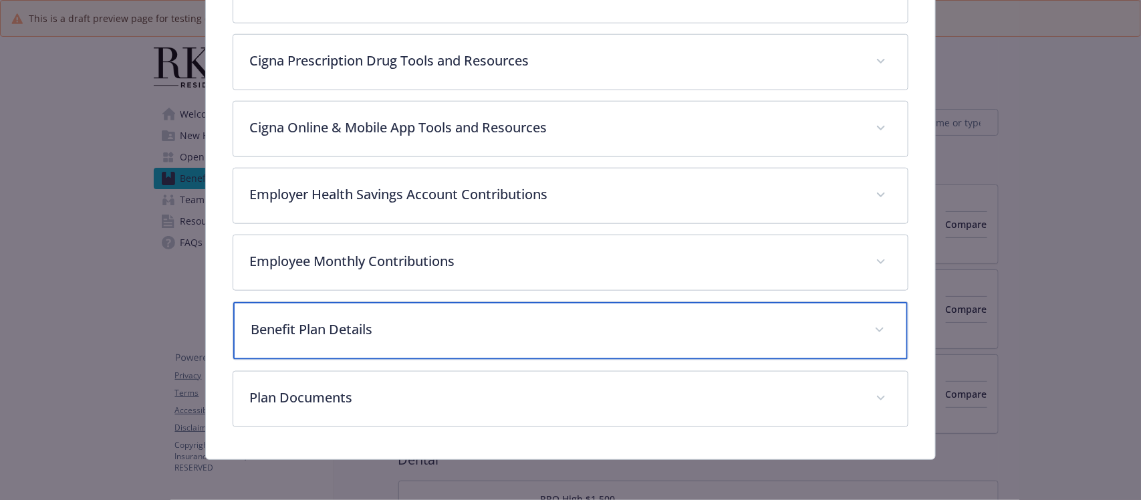
click at [376, 334] on p "Benefit Plan Details" at bounding box center [554, 329] width 607 height 20
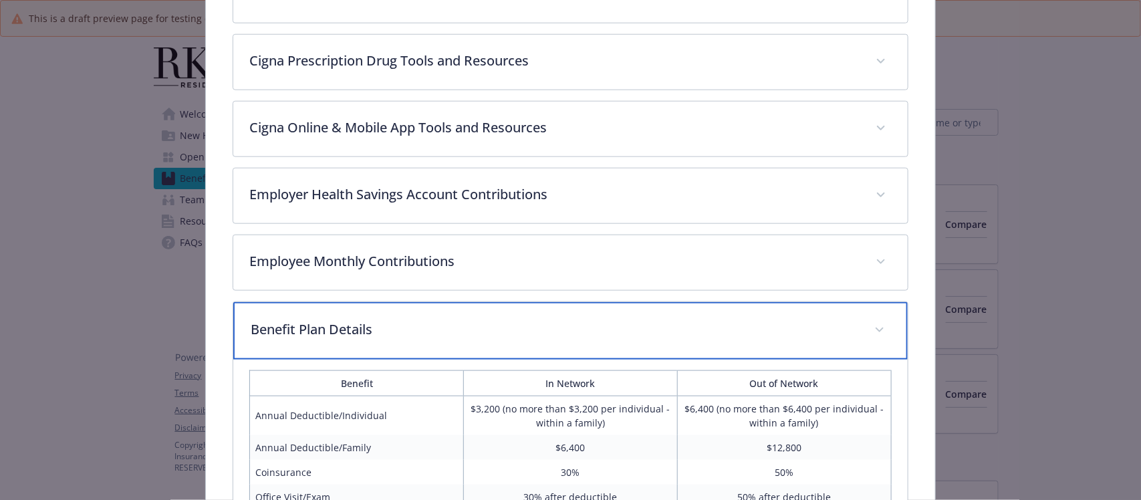
click at [376, 334] on p "Benefit Plan Details" at bounding box center [554, 329] width 607 height 20
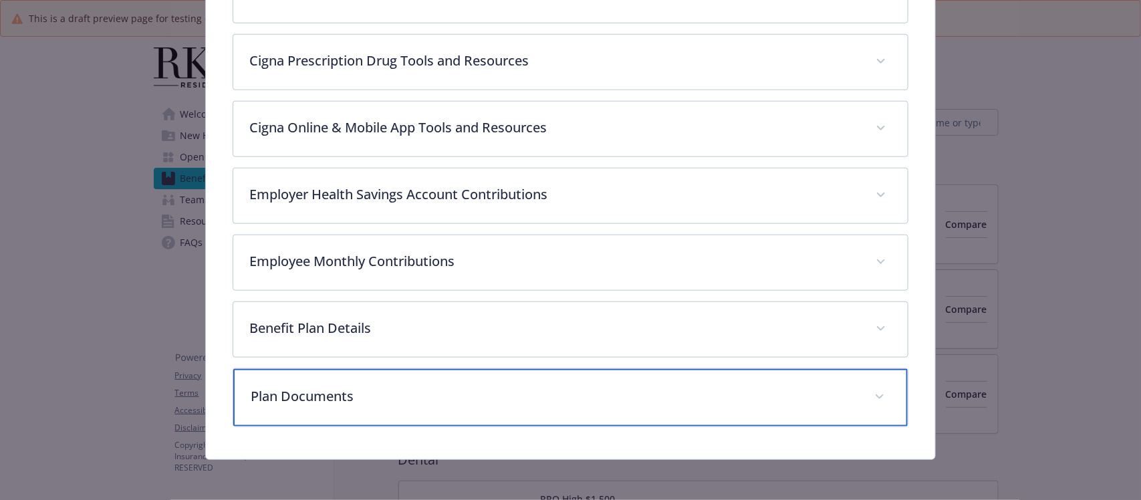
click at [376, 402] on p "Plan Documents" at bounding box center [554, 396] width 607 height 20
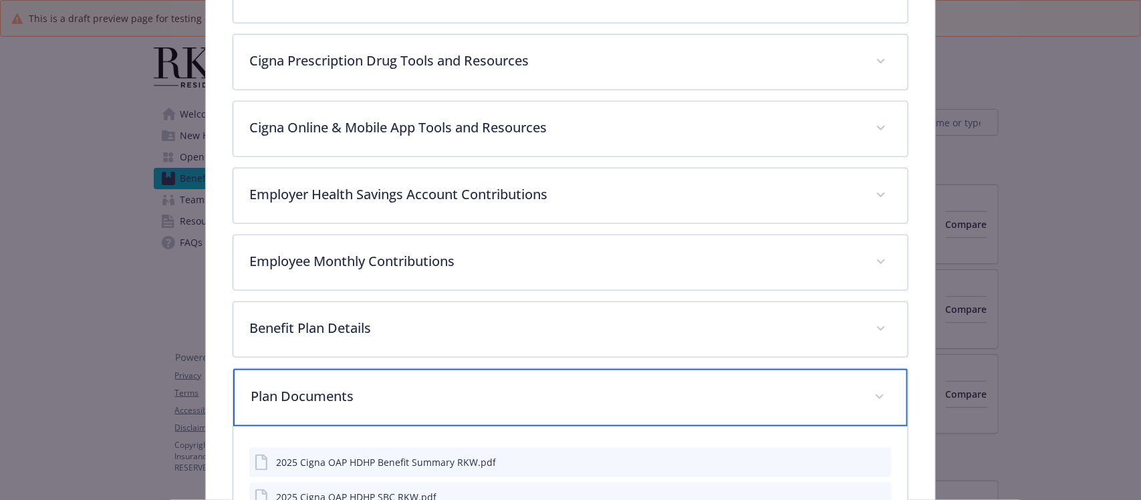
click at [376, 402] on p "Plan Documents" at bounding box center [554, 396] width 607 height 20
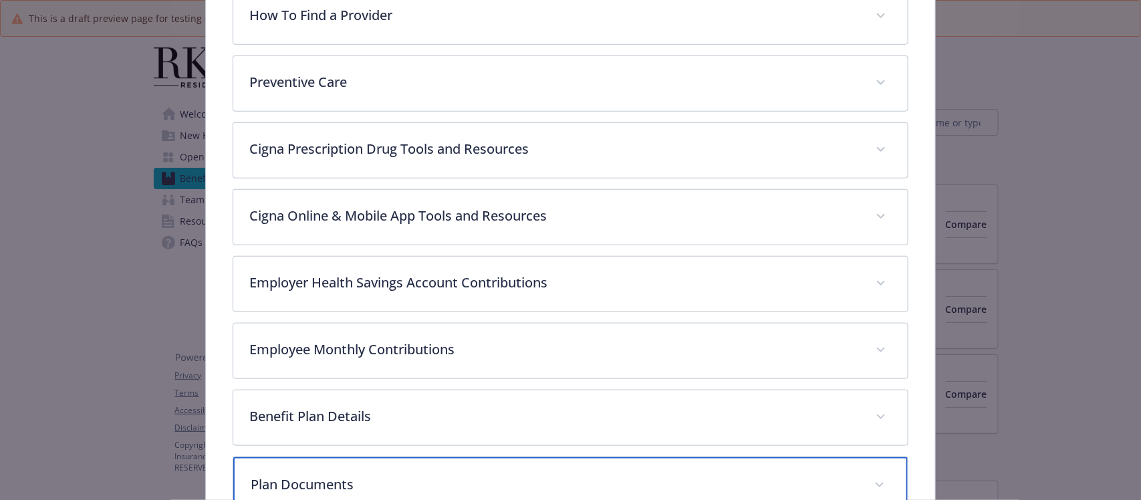
scroll to position [376, 0]
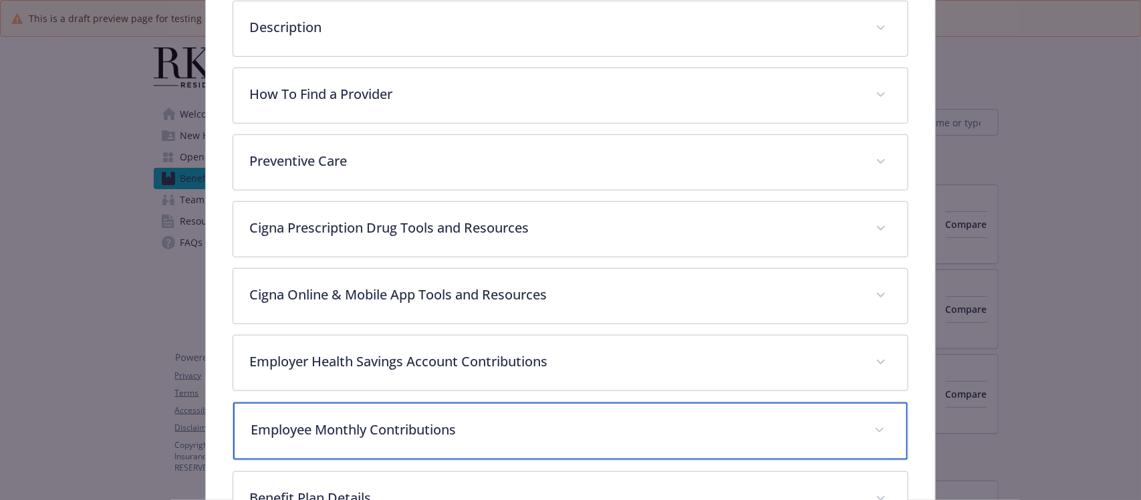
click at [415, 422] on p "Employee Monthly Contributions" at bounding box center [554, 430] width 607 height 20
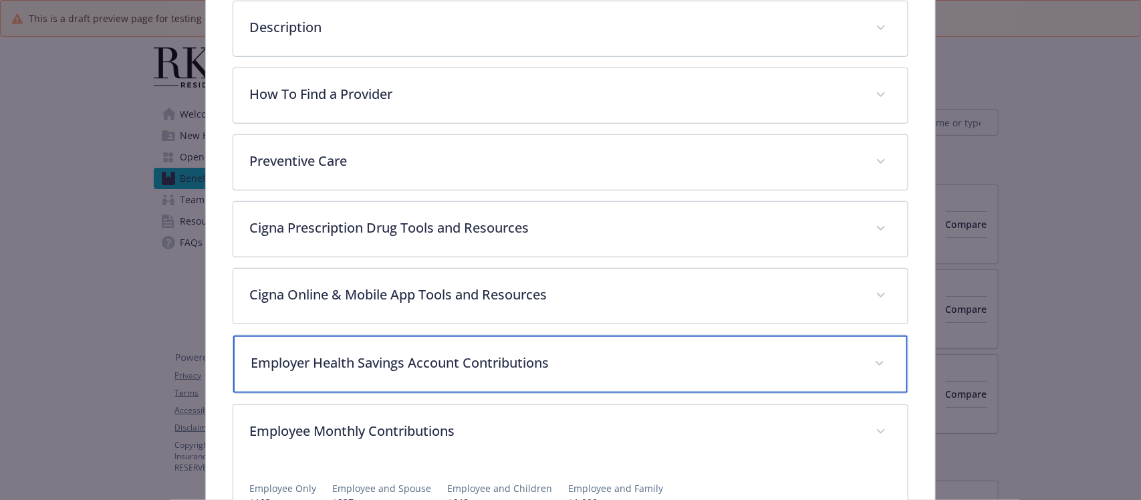
click at [413, 358] on p "Employer Health Savings Account Contributions" at bounding box center [554, 363] width 607 height 20
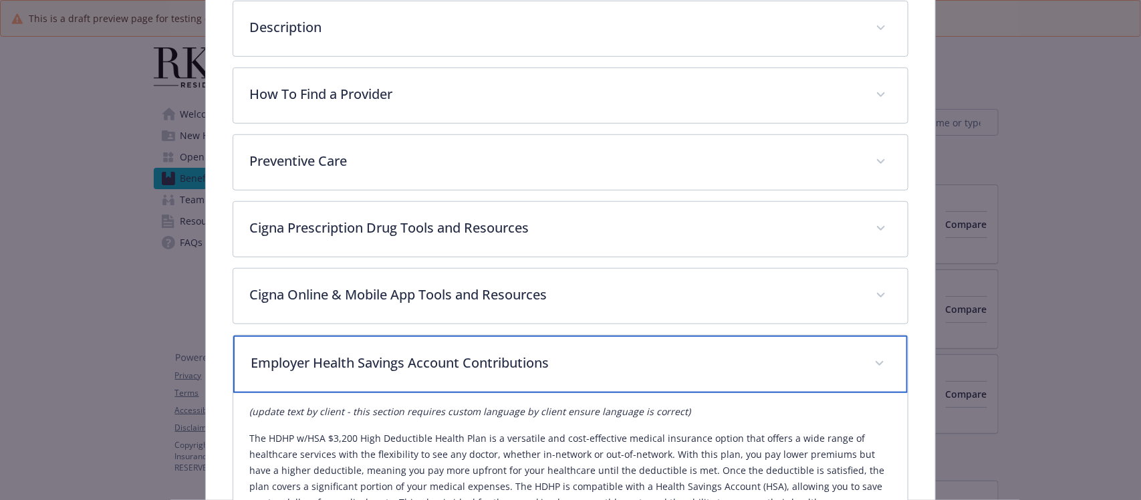
click at [413, 358] on p "Employer Health Savings Account Contributions" at bounding box center [554, 363] width 607 height 20
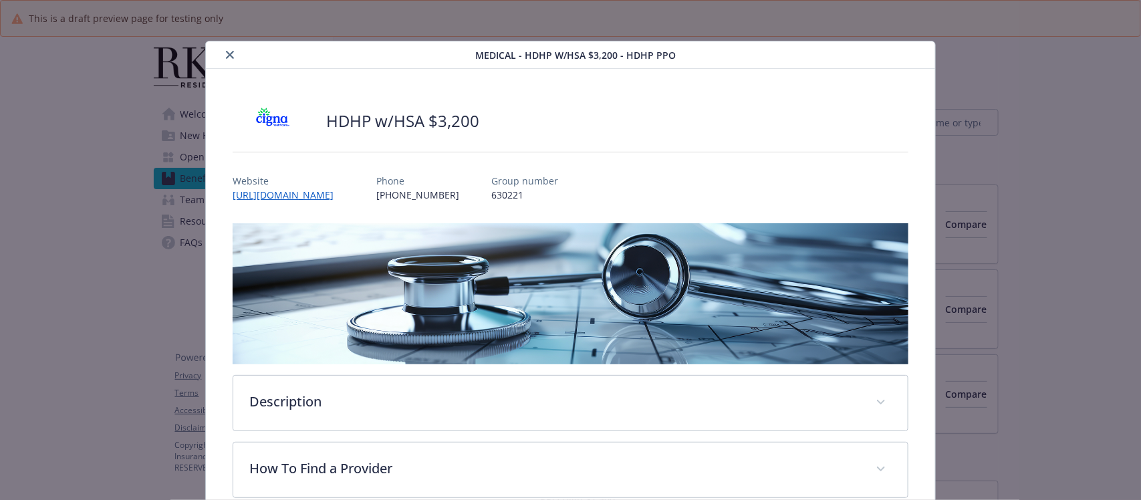
scroll to position [0, 0]
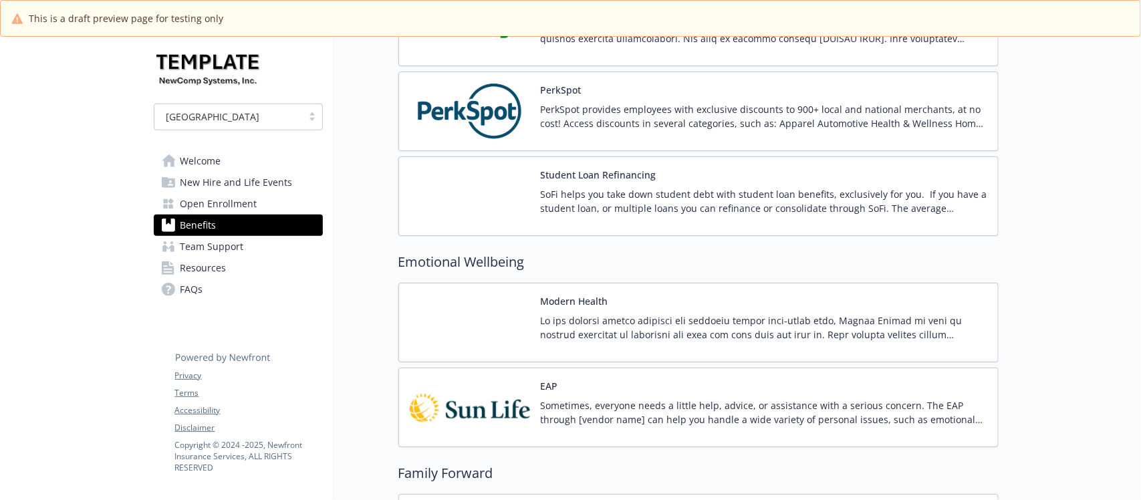
scroll to position [2856, 0]
